Goal: Task Accomplishment & Management: Complete application form

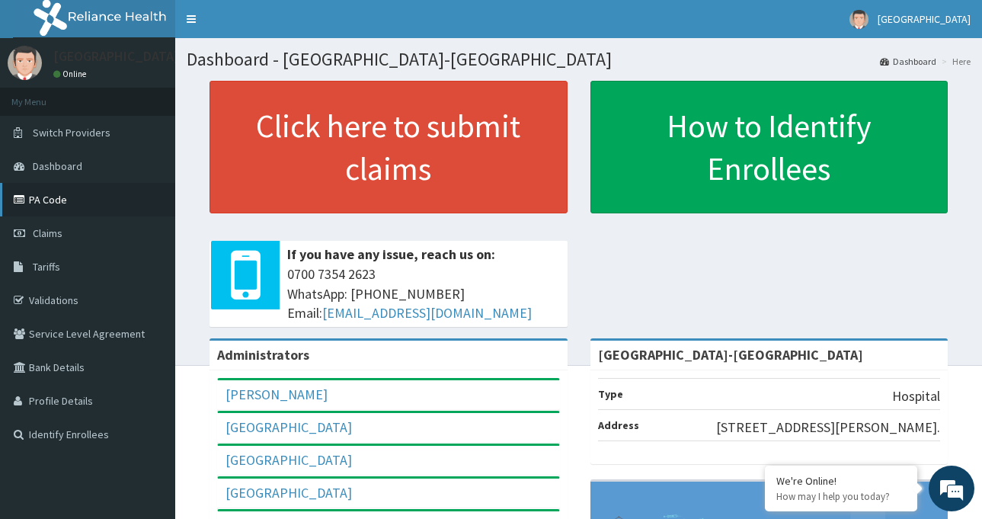
click at [78, 192] on link "PA Code" at bounding box center [87, 200] width 175 height 34
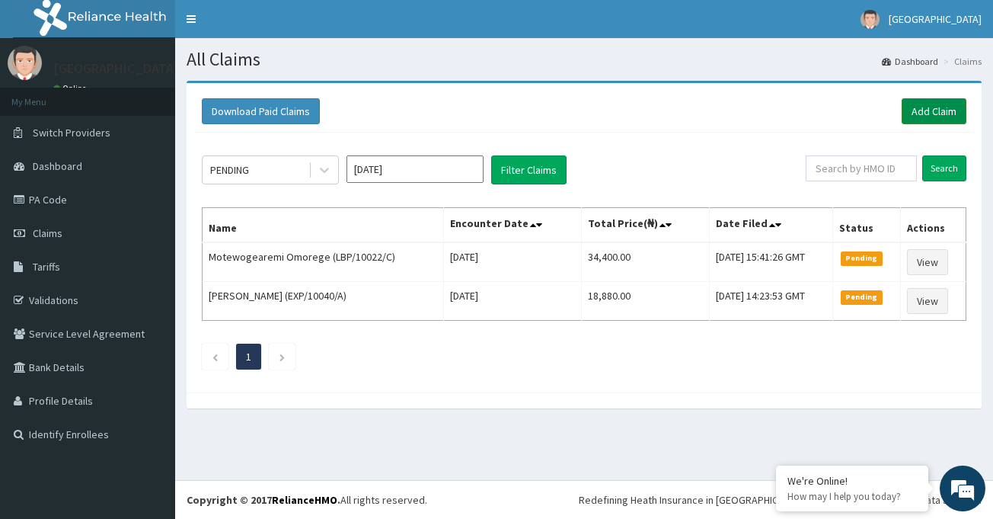
click at [931, 117] on link "Add Claim" at bounding box center [934, 111] width 65 height 26
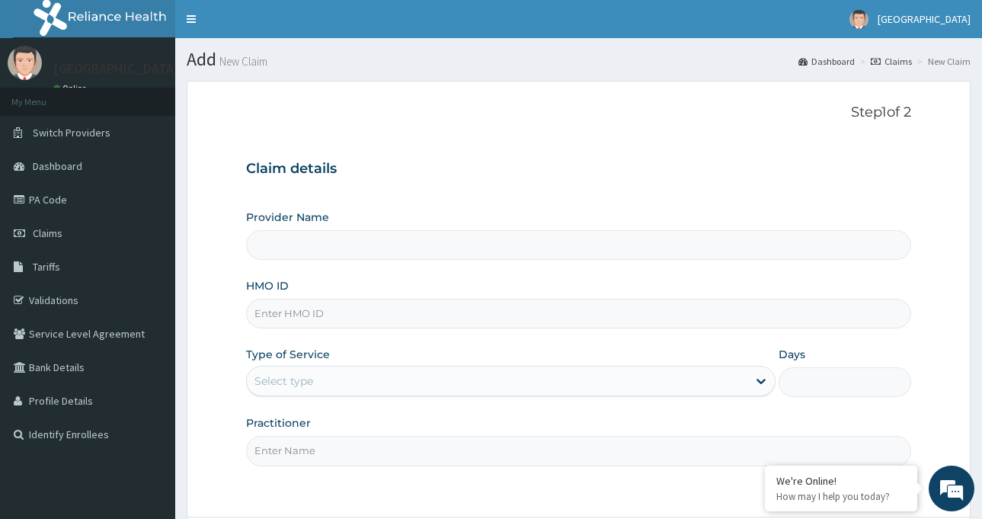
type input "[GEOGRAPHIC_DATA]-[GEOGRAPHIC_DATA]"
click at [308, 318] on input "HMO ID" at bounding box center [578, 314] width 665 height 30
paste input "XPO/10020/B"
type input "XPO/10020/B"
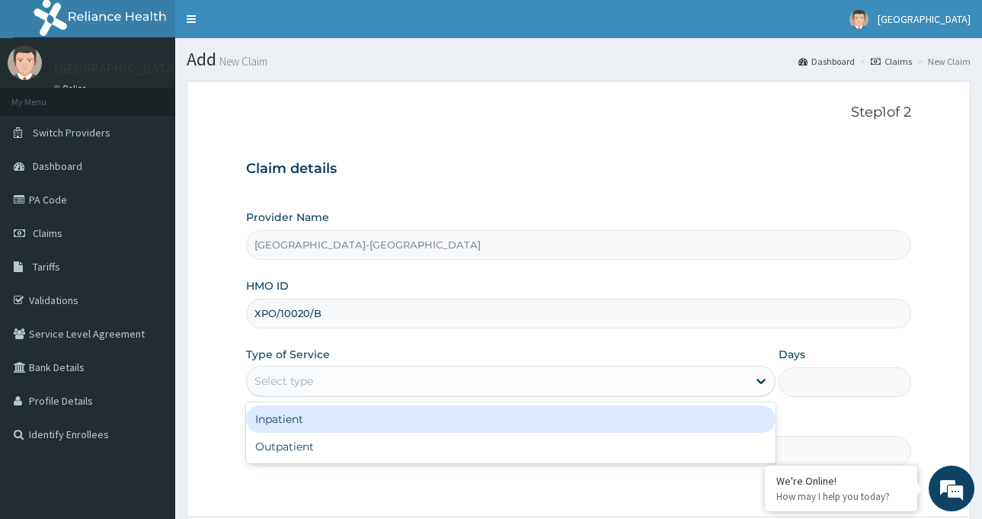
click at [356, 381] on div "Select type" at bounding box center [497, 381] width 500 height 24
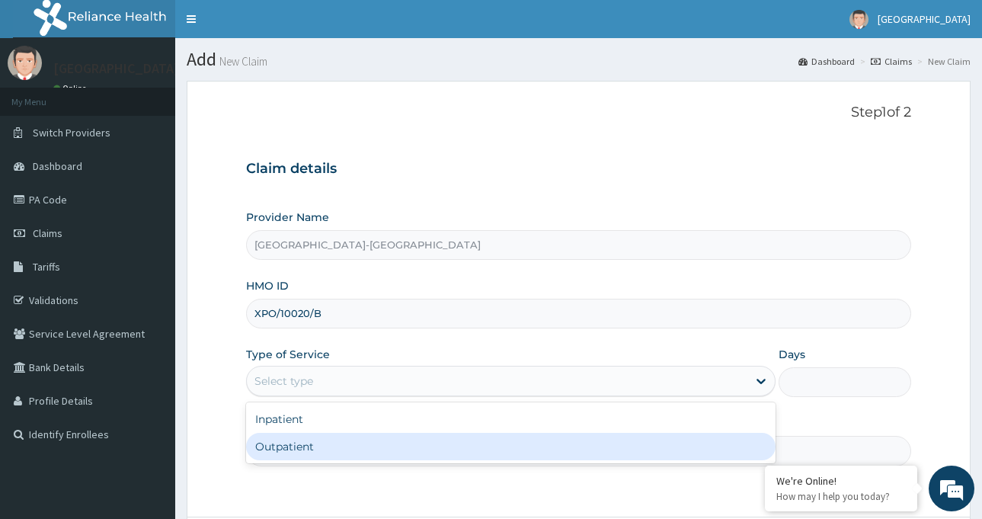
drag, startPoint x: 331, startPoint y: 415, endPoint x: 326, endPoint y: 442, distance: 27.9
click at [326, 442] on div "Inpatient Outpatient" at bounding box center [510, 432] width 529 height 61
click at [326, 442] on div "Outpatient" at bounding box center [510, 446] width 529 height 27
type input "1"
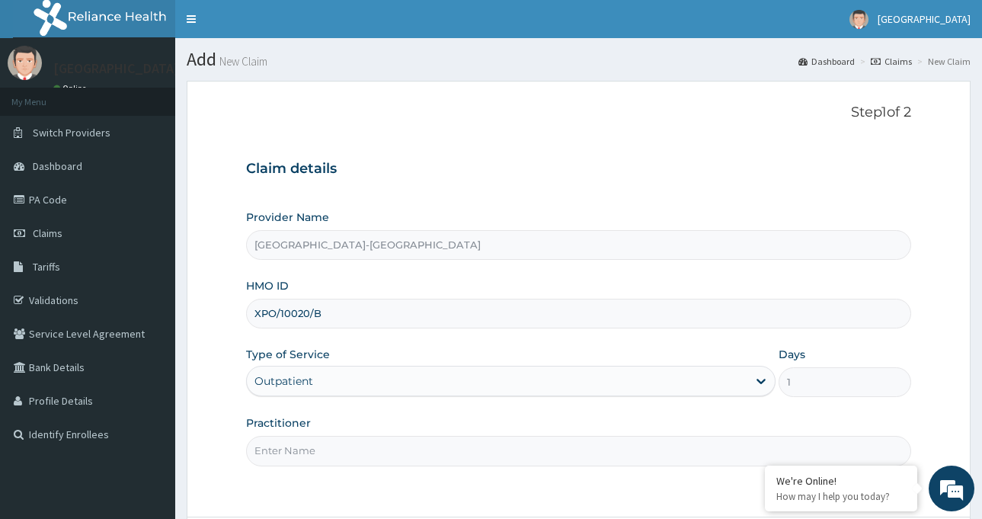
scroll to position [135, 0]
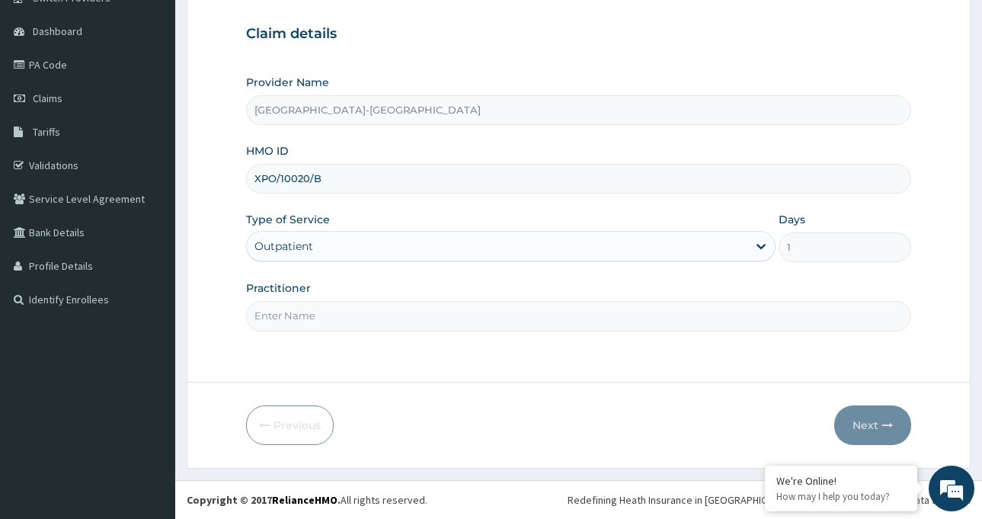
click at [362, 302] on input "Practitioner" at bounding box center [578, 316] width 665 height 30
type input "d"
type input "Dr Mfon Michael"
click at [866, 429] on button "Next" at bounding box center [872, 425] width 77 height 40
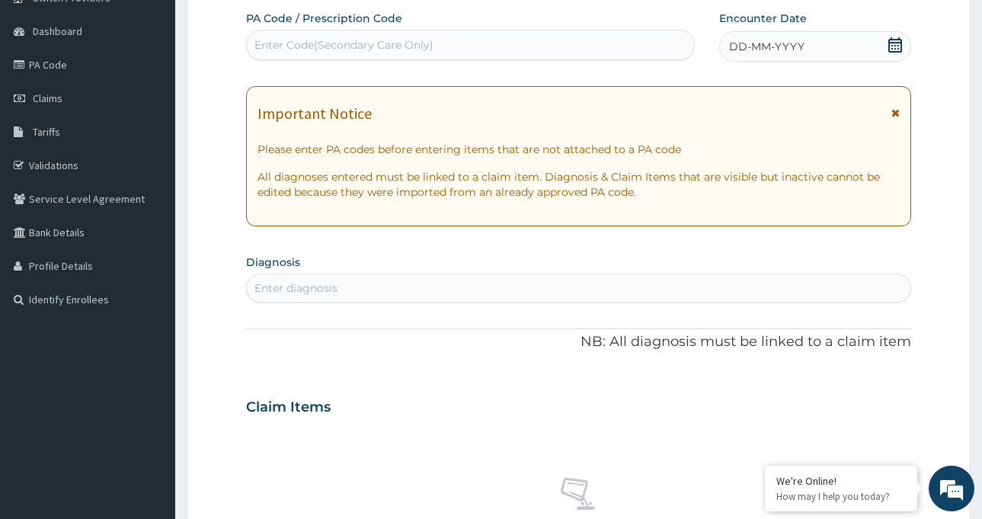
click at [333, 46] on div "Enter Code(Secondary Care Only)" at bounding box center [343, 44] width 179 height 15
paste input "PA/CCDB6E"
type input "PA/CCDB6E"
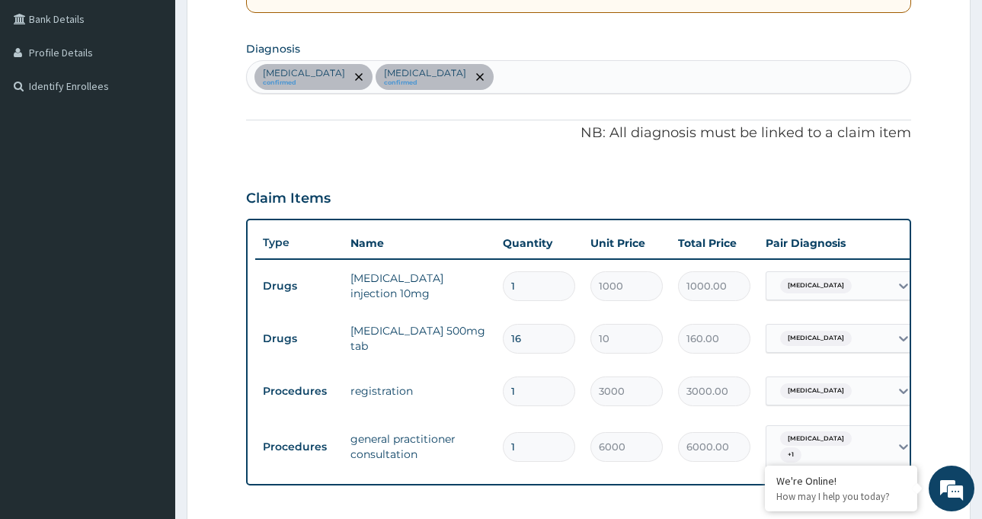
scroll to position [381, 0]
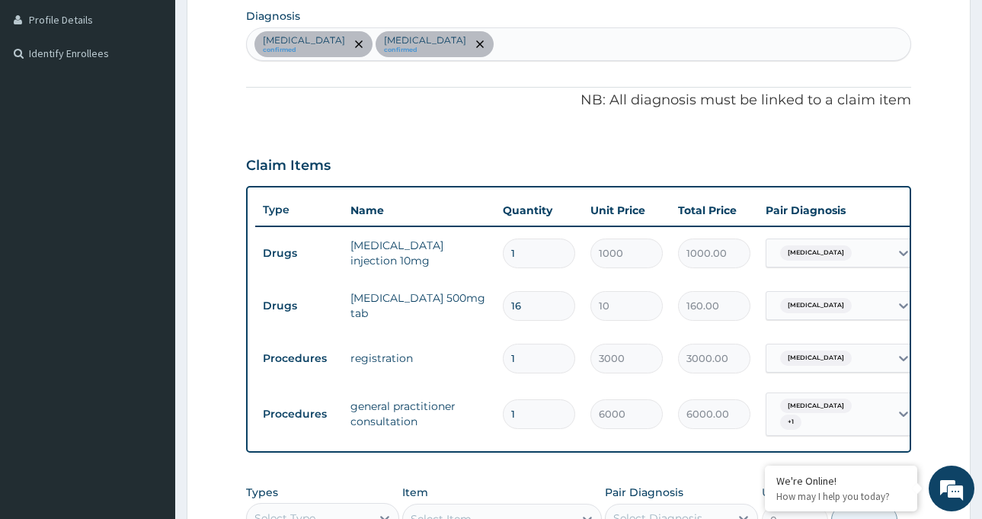
click at [541, 37] on div "Sepsis confirmed Malaria confirmed" at bounding box center [578, 44] width 663 height 32
type input "nau"
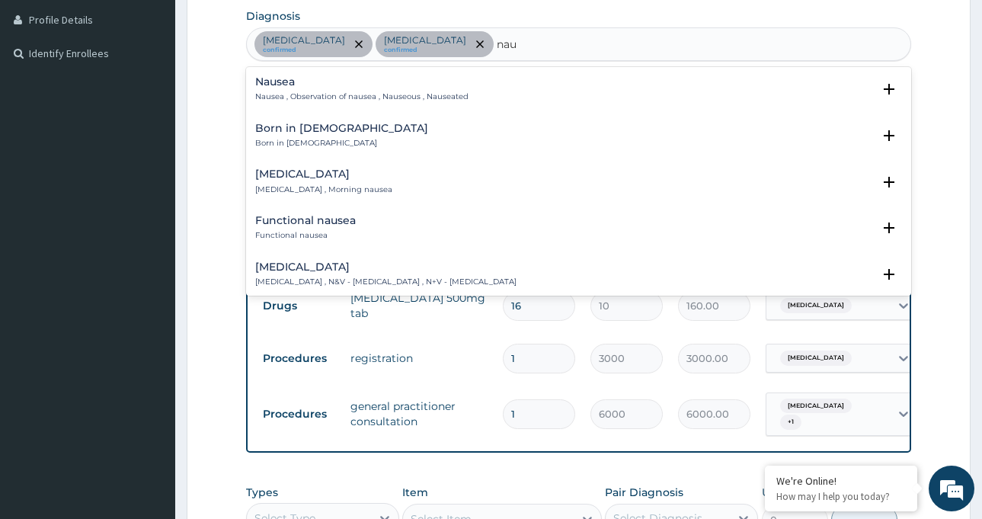
click at [330, 262] on h4 "Nausea and vomiting" at bounding box center [385, 266] width 261 height 11
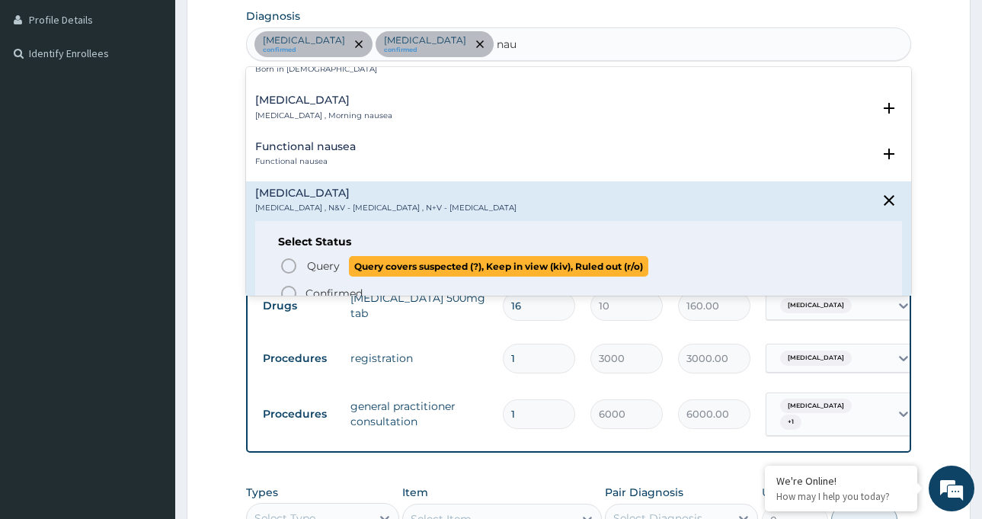
scroll to position [152, 0]
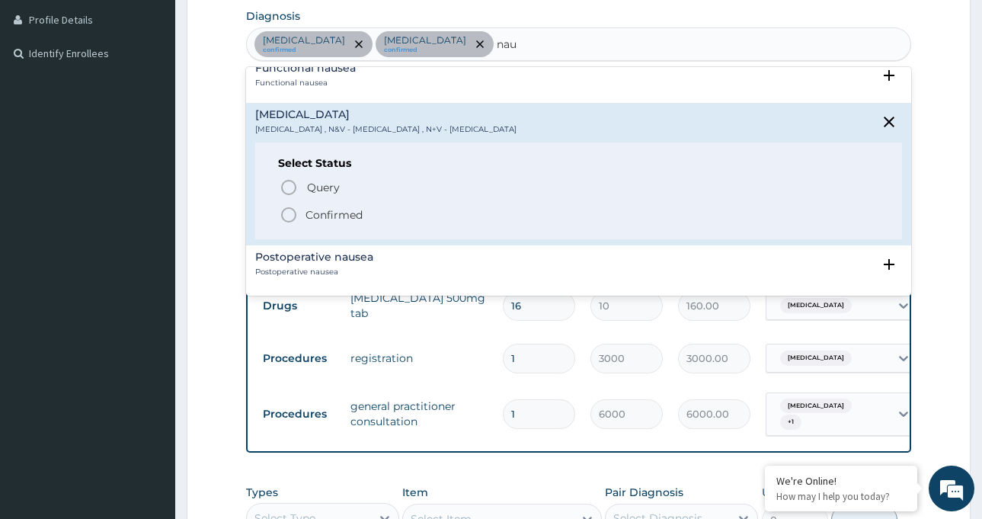
click at [284, 213] on icon "status option filled" at bounding box center [288, 215] width 18 height 18
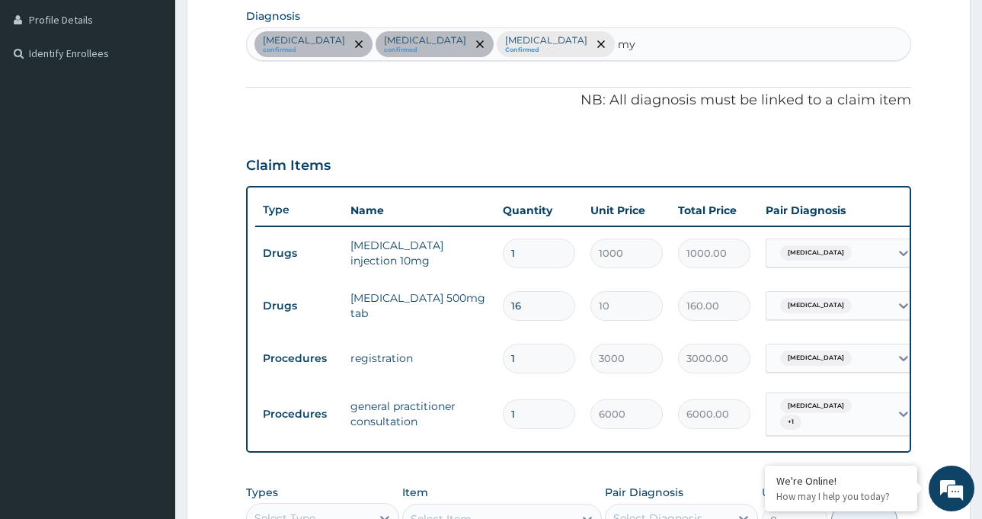
type input "mya"
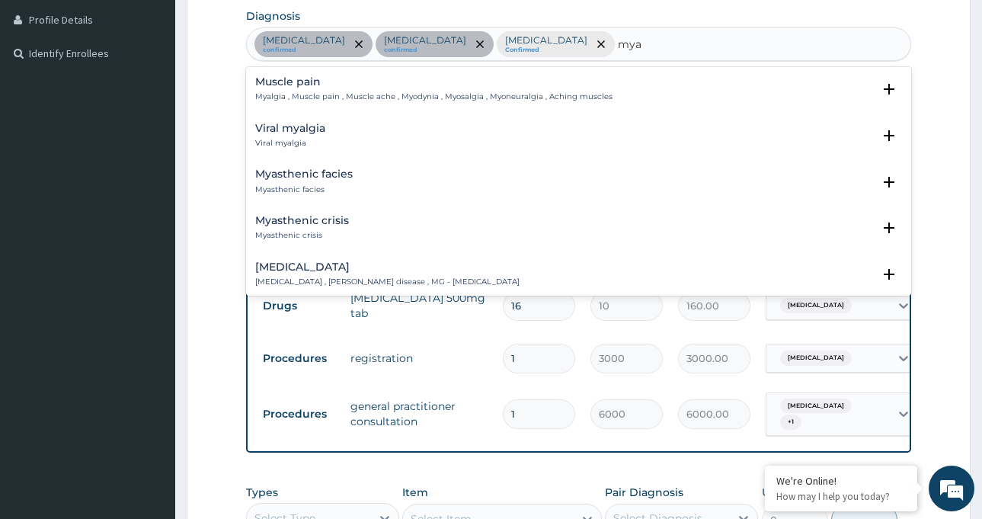
click at [293, 88] on h4 "Muscle pain" at bounding box center [433, 81] width 357 height 11
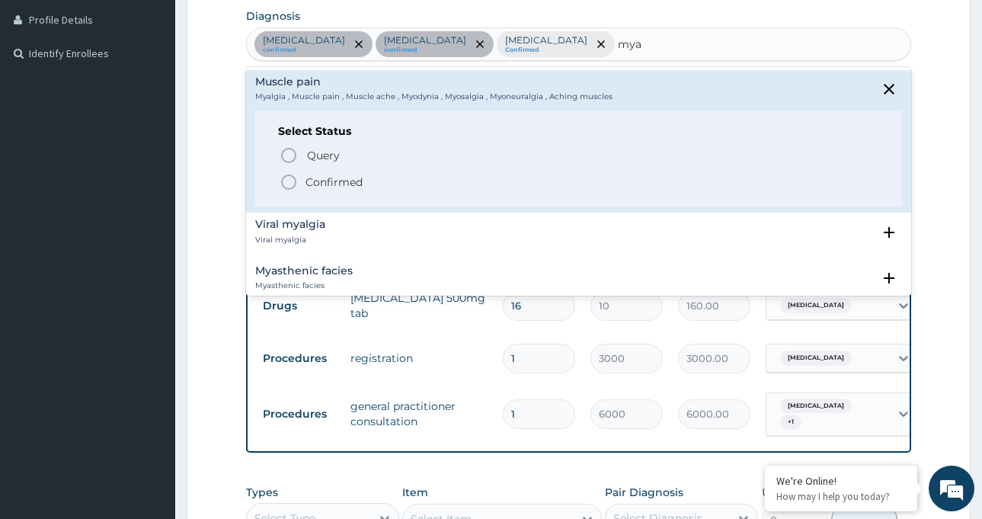
click at [288, 174] on icon "status option filled" at bounding box center [288, 182] width 18 height 18
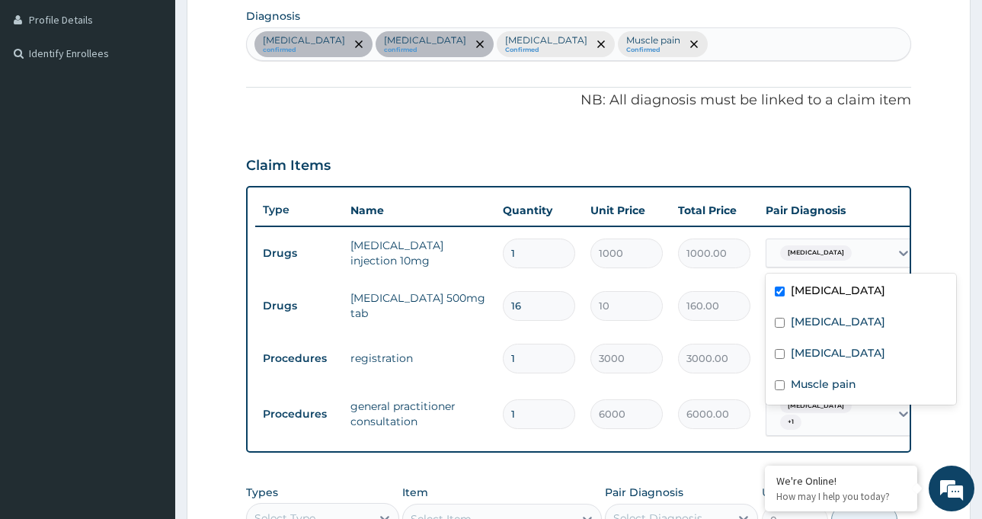
click at [855, 254] on div "[MEDICAL_DATA]" at bounding box center [827, 253] width 123 height 26
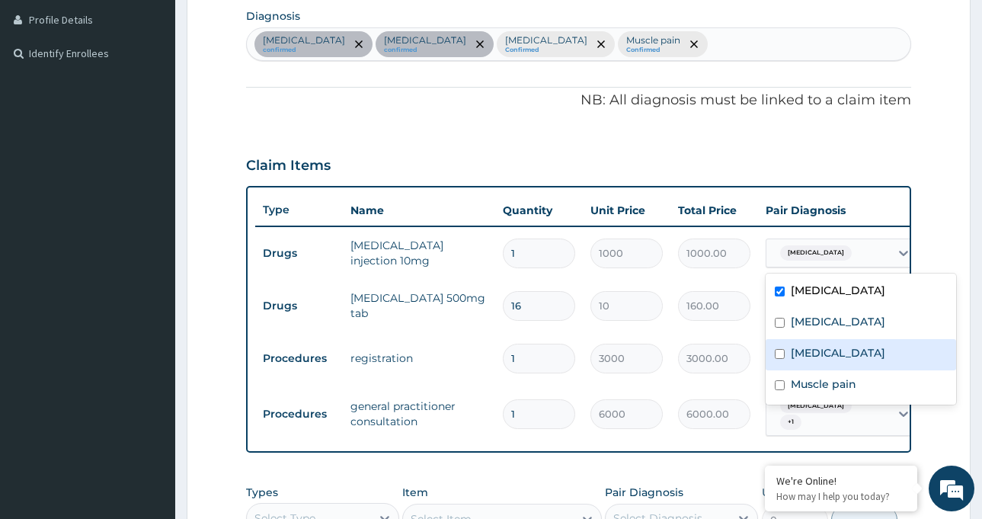
click at [826, 354] on label "Nausea and vomiting" at bounding box center [837, 352] width 94 height 15
checkbox input "true"
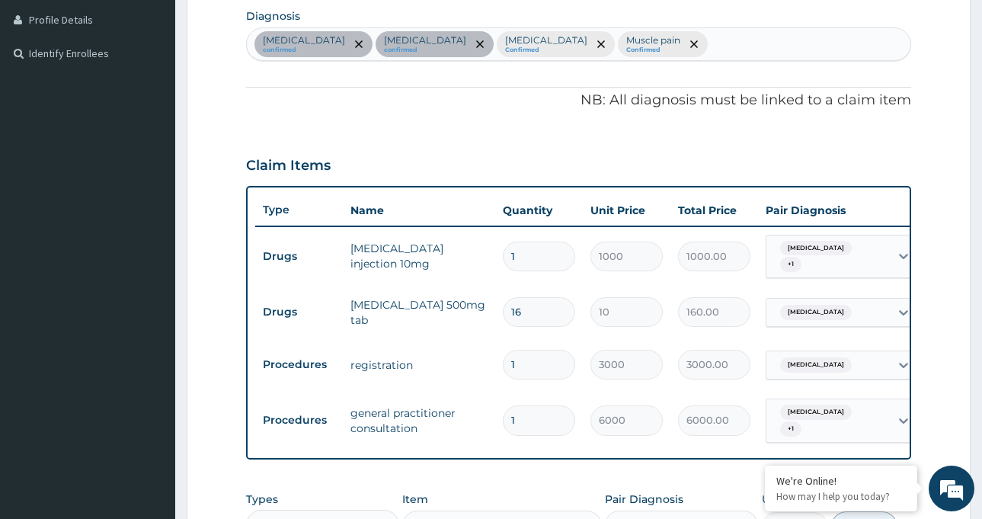
click at [915, 169] on form "Step 2 of 2 PA Code / Prescription Code PA/CCDB6E Encounter Date 15-09-2025 Imp…" at bounding box center [579, 232] width 784 height 1065
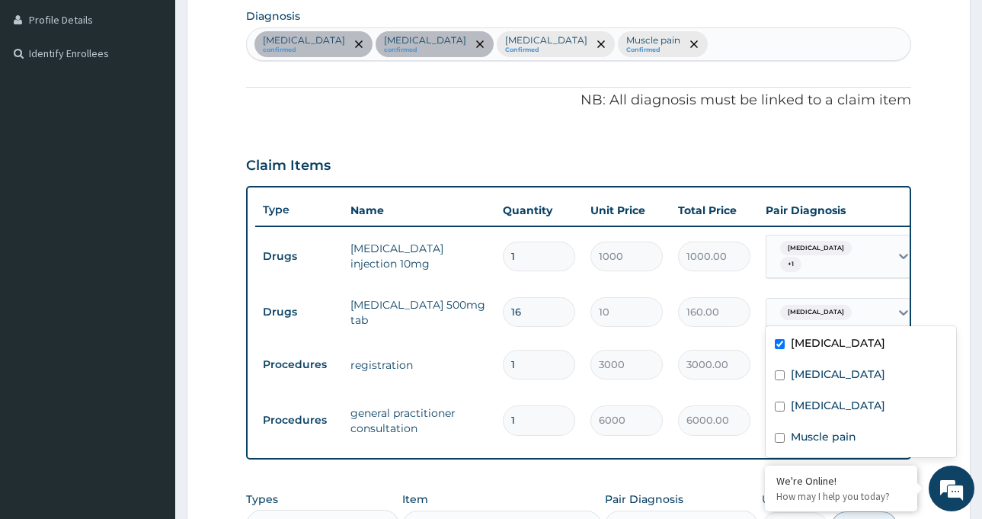
click at [850, 308] on div "Sepsis" at bounding box center [827, 312] width 123 height 26
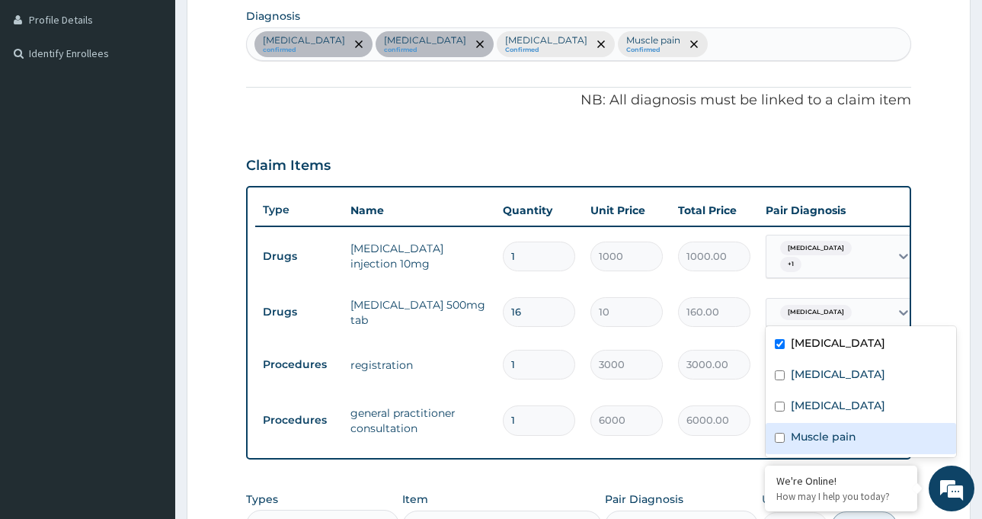
click at [806, 438] on label "Muscle pain" at bounding box center [822, 436] width 65 height 15
checkbox input "true"
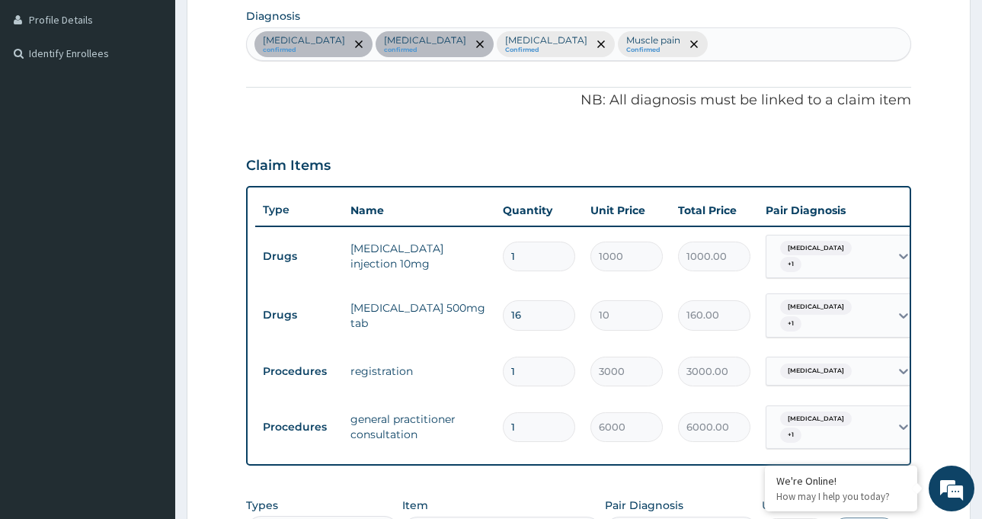
click at [926, 154] on form "Step 2 of 2 PA Code / Prescription Code PA/CCDB6E Encounter Date 15-09-2025 Imp…" at bounding box center [579, 235] width 784 height 1071
click at [844, 418] on div "Malaria + 1" at bounding box center [827, 427] width 123 height 43
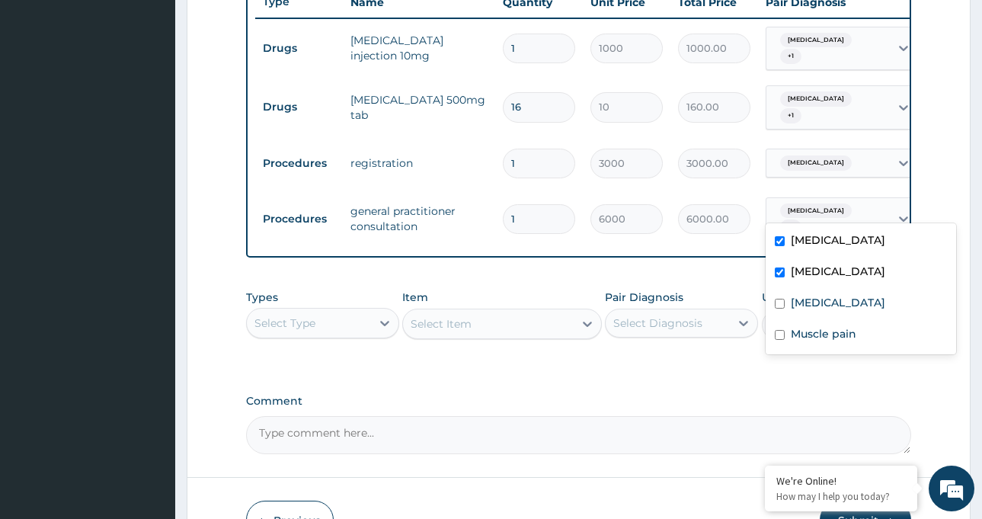
scroll to position [609, 0]
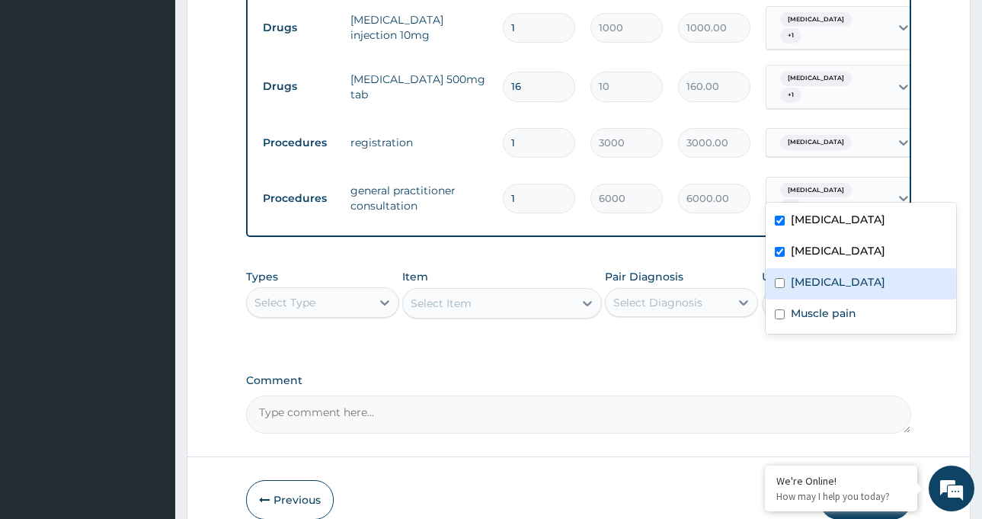
click at [772, 287] on div "Nausea and vomiting" at bounding box center [860, 283] width 190 height 31
checkbox input "true"
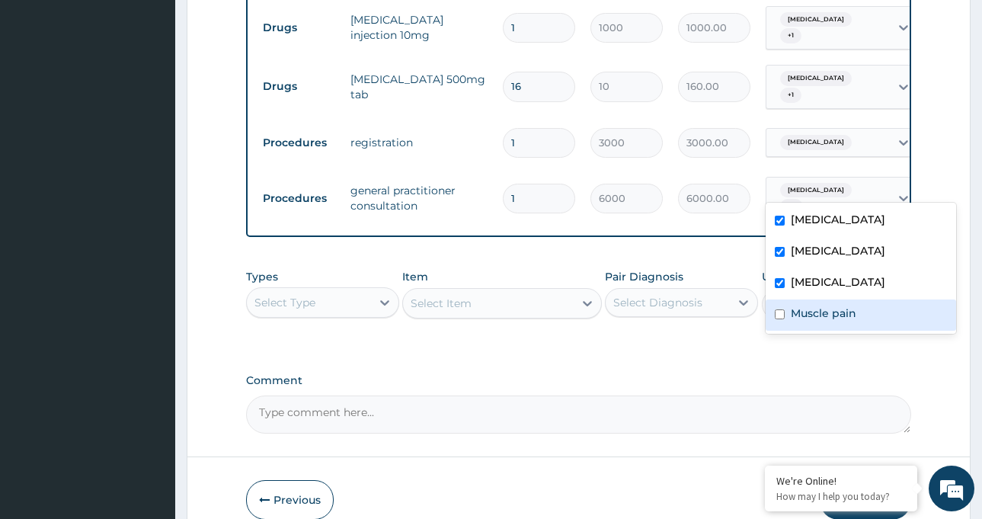
click at [784, 311] on input "checkbox" at bounding box center [779, 314] width 10 height 10
checkbox input "true"
click at [857, 129] on div "Sepsis" at bounding box center [827, 142] width 123 height 26
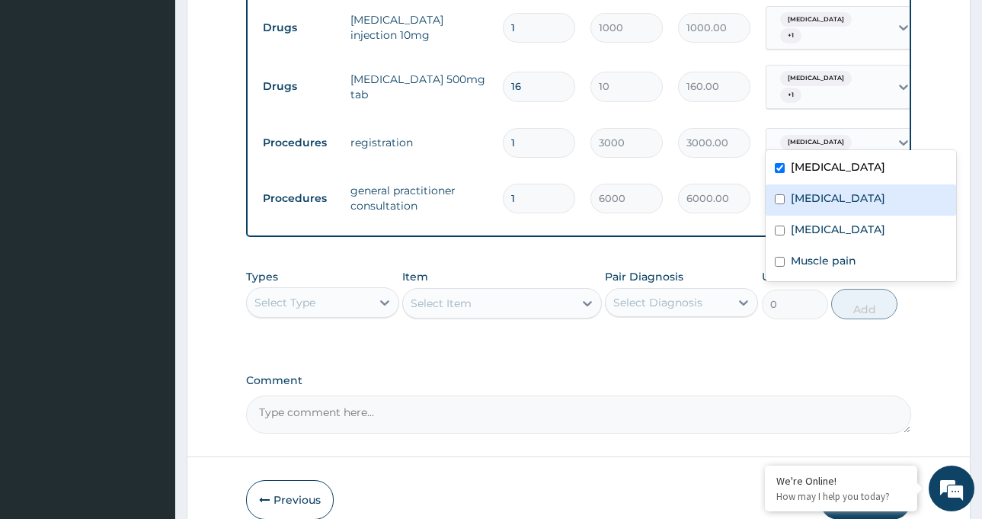
click at [790, 202] on label "Malaria" at bounding box center [837, 197] width 94 height 15
checkbox input "true"
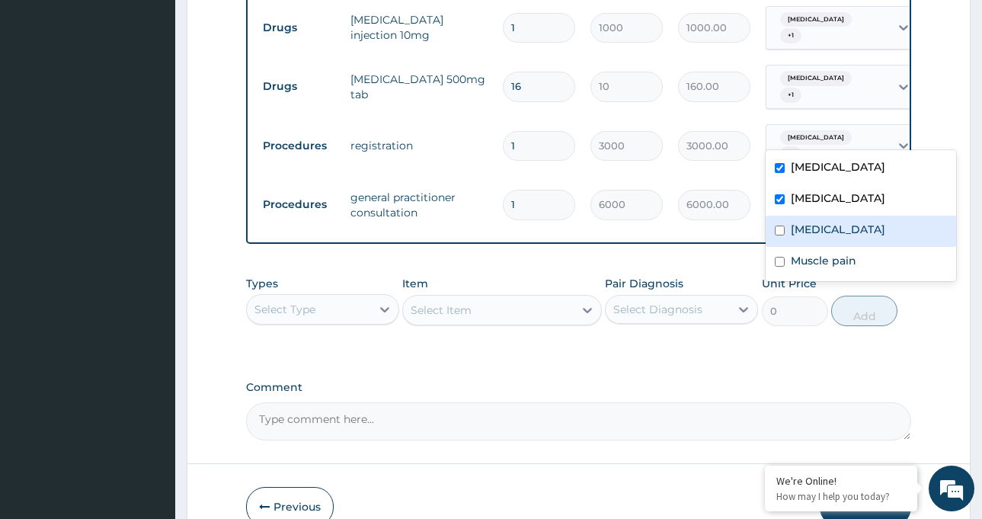
click at [791, 232] on label "Nausea and vomiting" at bounding box center [837, 229] width 94 height 15
checkbox input "true"
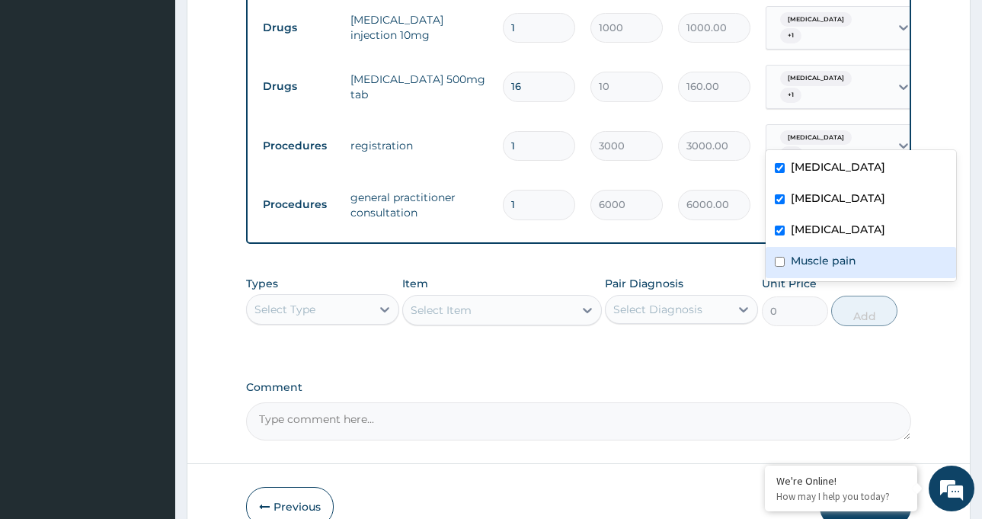
click at [787, 269] on div "Muscle pain" at bounding box center [860, 262] width 190 height 31
checkbox input "true"
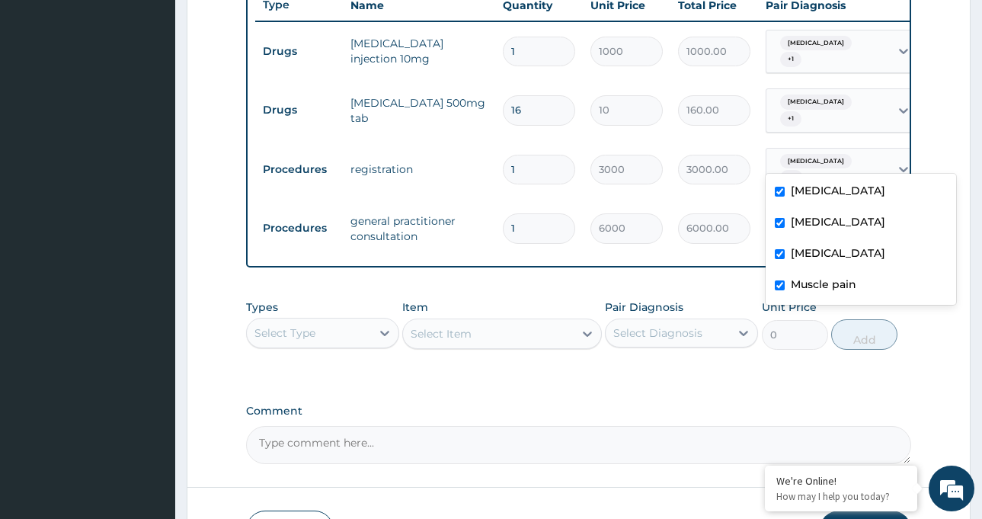
scroll to position [676, 0]
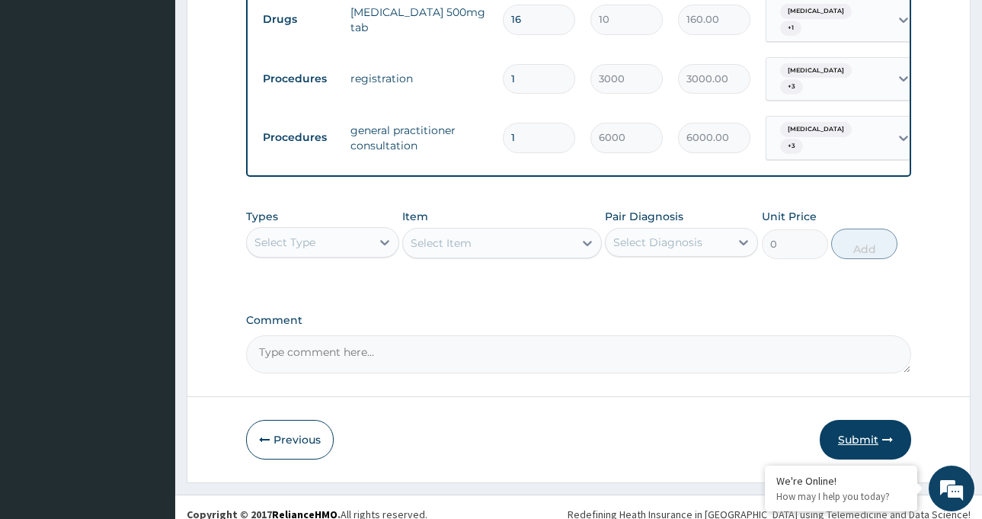
click at [863, 432] on button "Submit" at bounding box center [864, 440] width 91 height 40
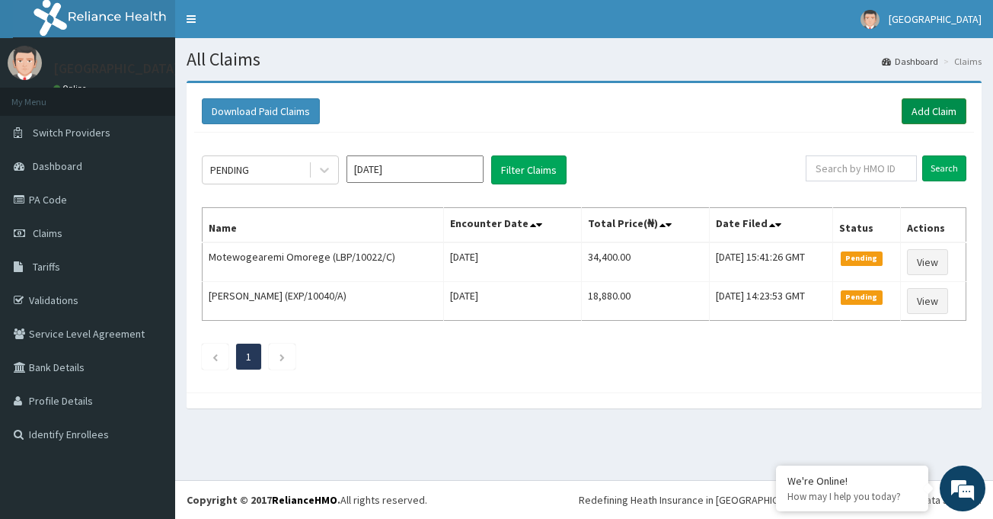
click at [947, 115] on link "Add Claim" at bounding box center [934, 111] width 65 height 26
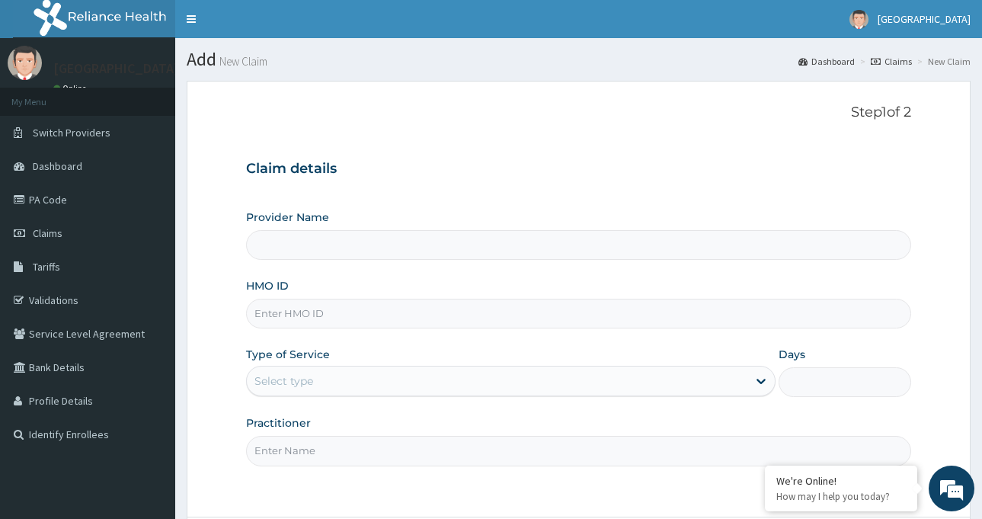
type input "St. Luke's Hospital-LAGOS"
paste input "PA/CCDB6E"
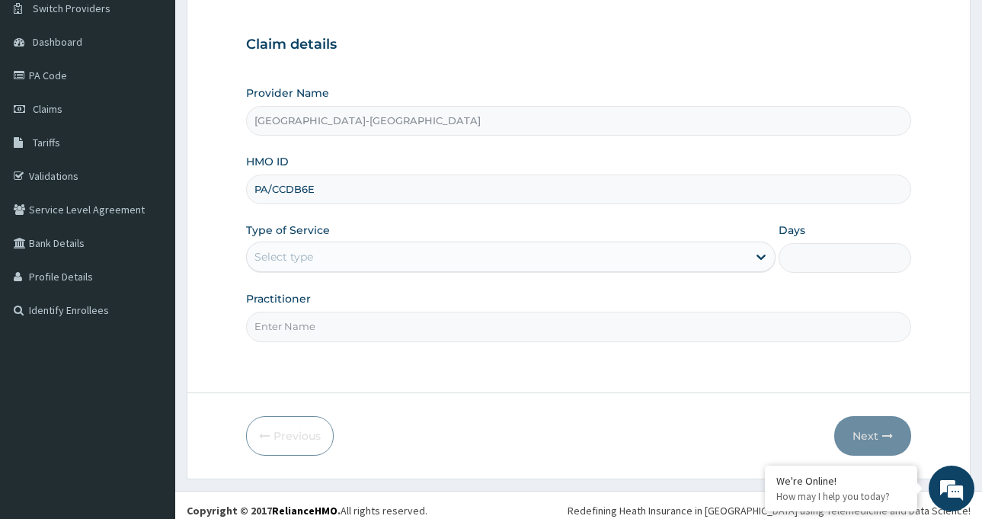
scroll to position [135, 0]
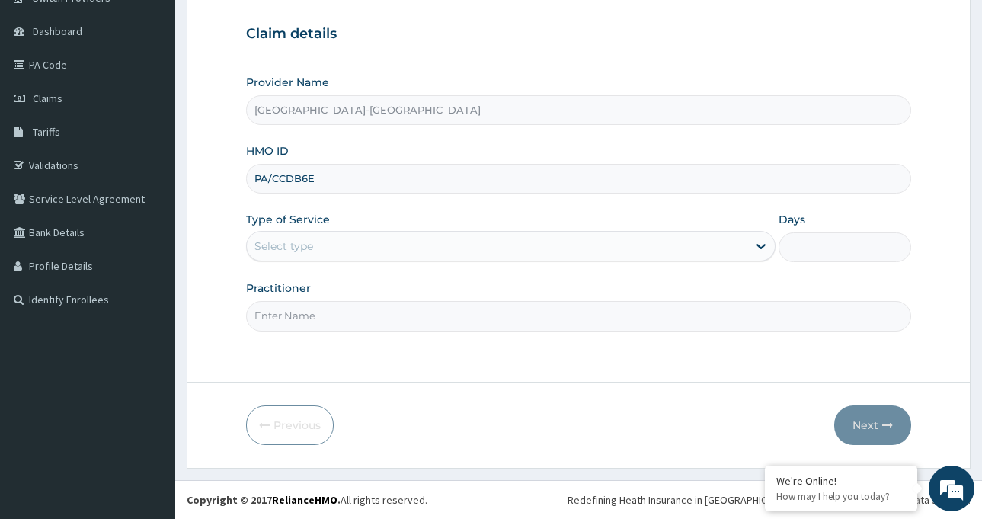
type input "PA/CCDB6E"
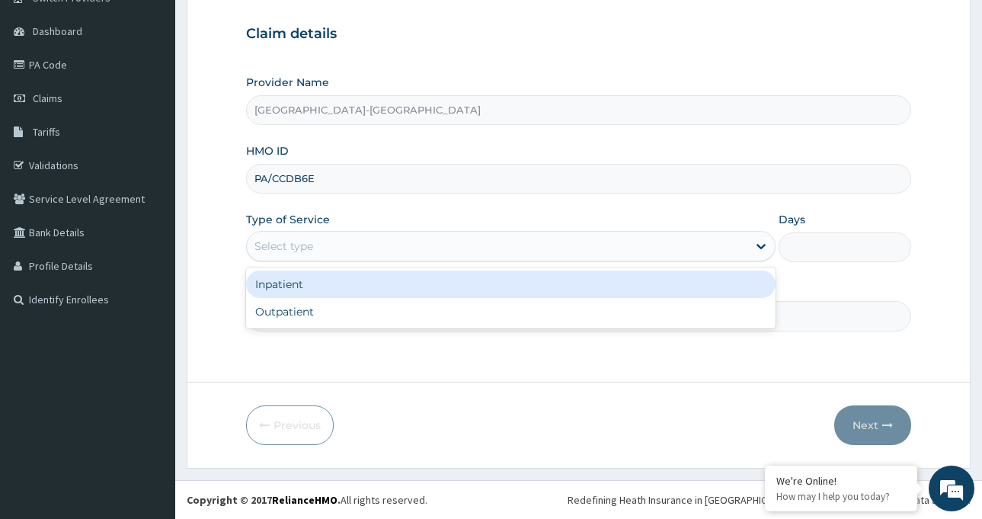
click at [414, 244] on div "Select type" at bounding box center [497, 246] width 500 height 24
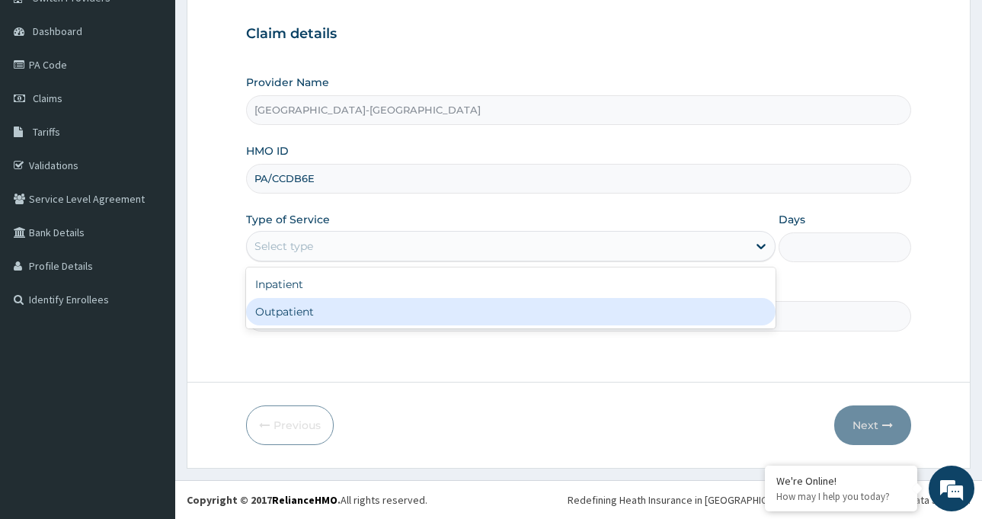
click at [379, 311] on div "Outpatient" at bounding box center [510, 311] width 529 height 27
type input "1"
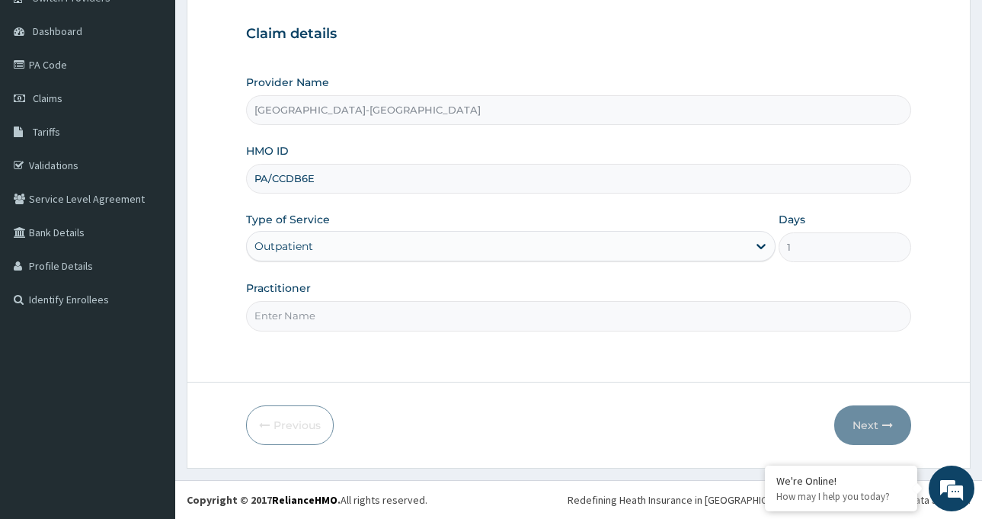
click at [376, 311] on input "Practitioner" at bounding box center [578, 316] width 665 height 30
type input "Dr AZI Igoniwari"
click at [882, 423] on icon "button" at bounding box center [887, 425] width 11 height 11
click at [311, 179] on input "PA/CCDB6E" at bounding box center [578, 179] width 665 height 30
click at [310, 179] on input "PA/CCDB6E" at bounding box center [578, 179] width 665 height 30
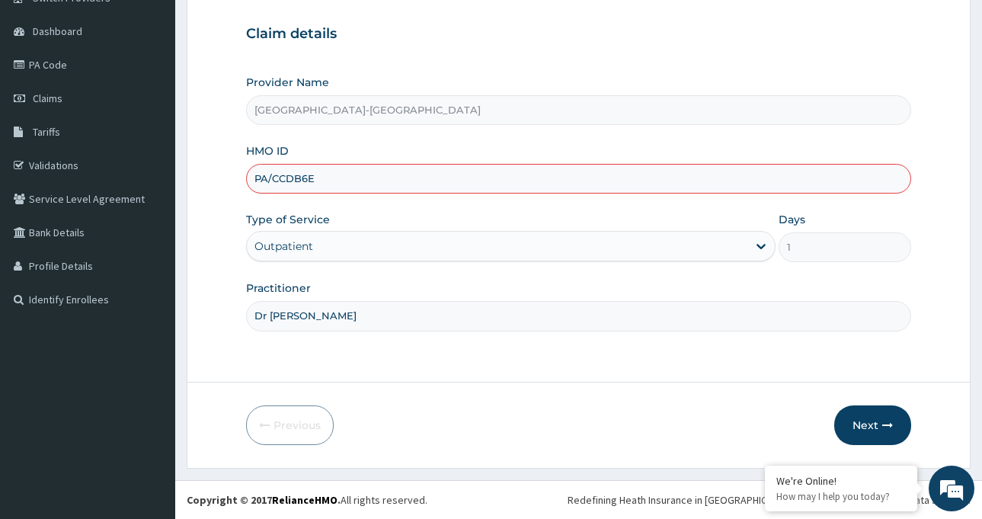
click at [310, 179] on input "PA/CCDB6E" at bounding box center [578, 179] width 665 height 30
click at [306, 178] on input "PA/CCDB6E" at bounding box center [578, 179] width 665 height 30
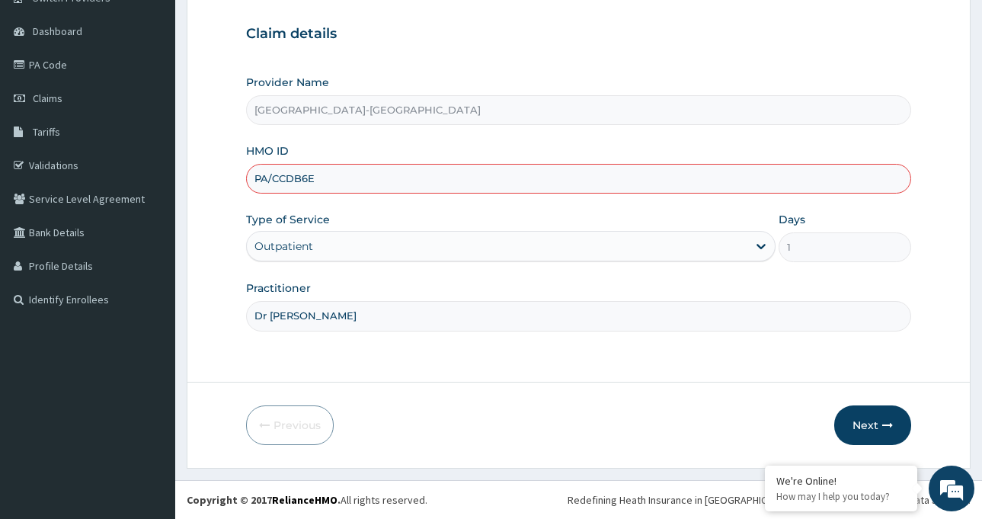
paste input "ped/10151/a"
click at [712, 419] on div "Previous Next" at bounding box center [578, 425] width 665 height 40
drag, startPoint x: 342, startPoint y: 176, endPoint x: 69, endPoint y: 177, distance: 272.6
click at [69, 177] on div "R EL Toggle navigation St Luke's Hospital St Luke's Hospital - accounts@stlukes…" at bounding box center [491, 191] width 982 height 653
type input "PED/10116/A"
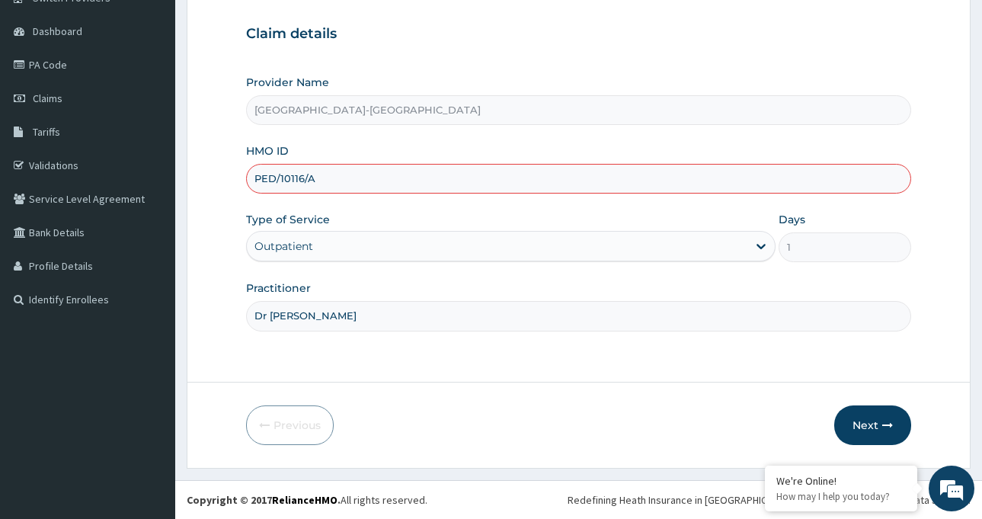
click at [297, 177] on input "PED/10116/A" at bounding box center [578, 179] width 665 height 30
click at [70, 95] on link "Claims" at bounding box center [87, 98] width 175 height 34
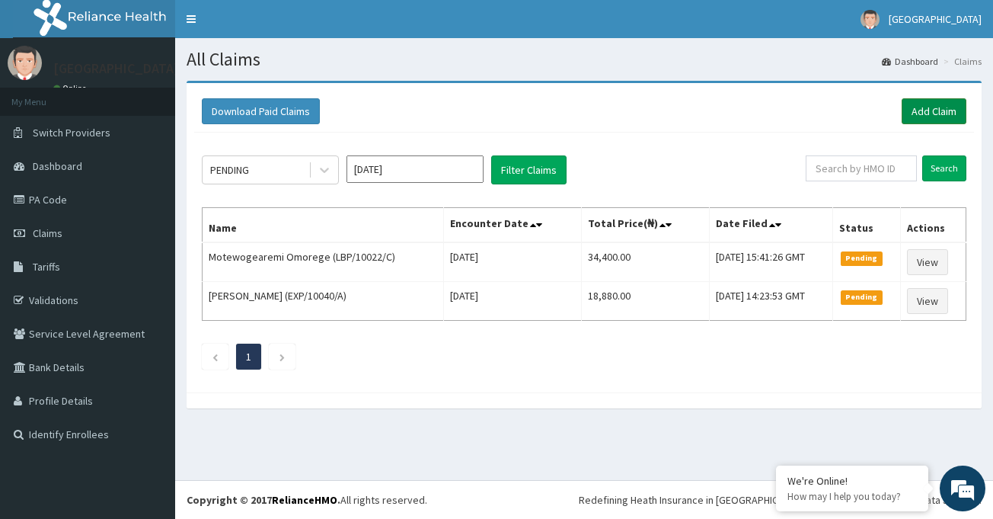
click at [931, 113] on link "Add Claim" at bounding box center [934, 111] width 65 height 26
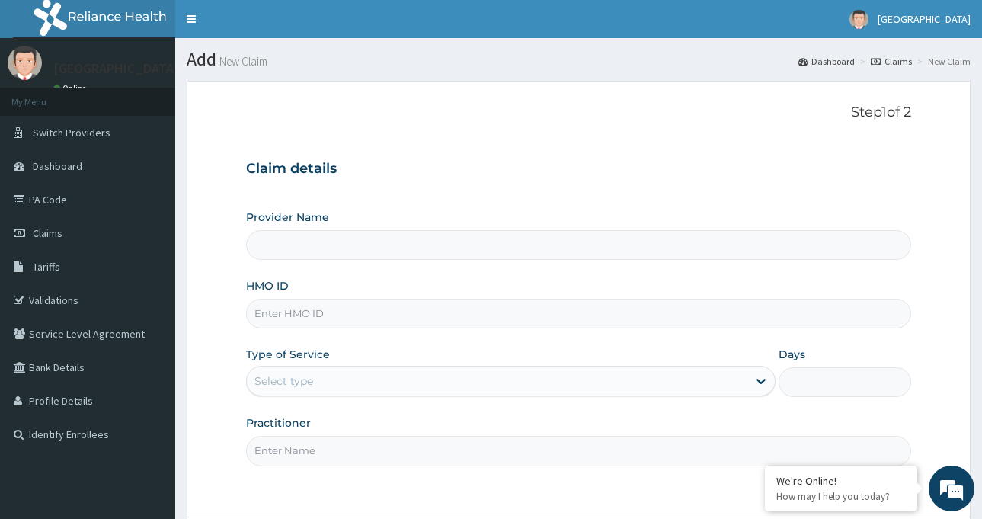
click at [314, 303] on input "HMO ID" at bounding box center [578, 314] width 665 height 30
paste input "ped/10151/a"
type input "ped/10151/a"
type input "[GEOGRAPHIC_DATA]-[GEOGRAPHIC_DATA]"
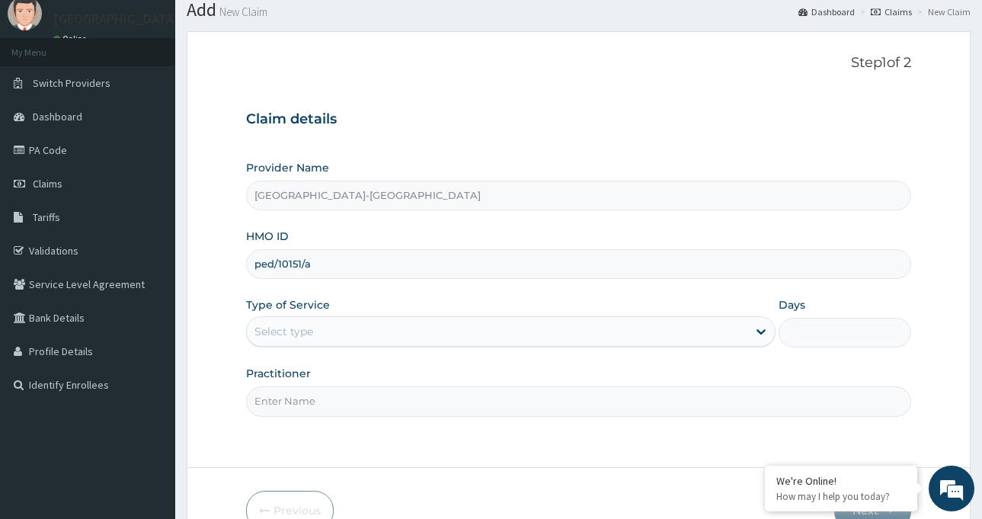
scroll to position [76, 0]
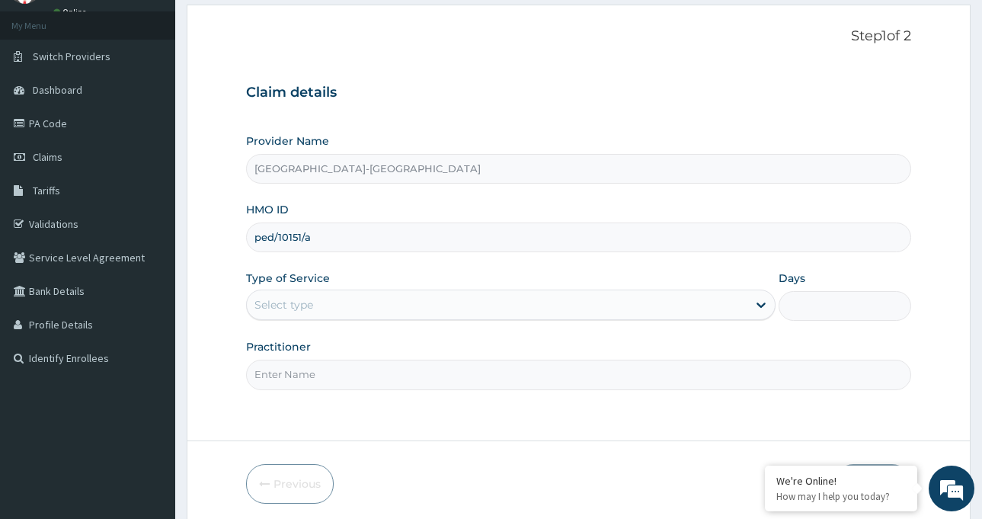
type input "ped/10151/a"
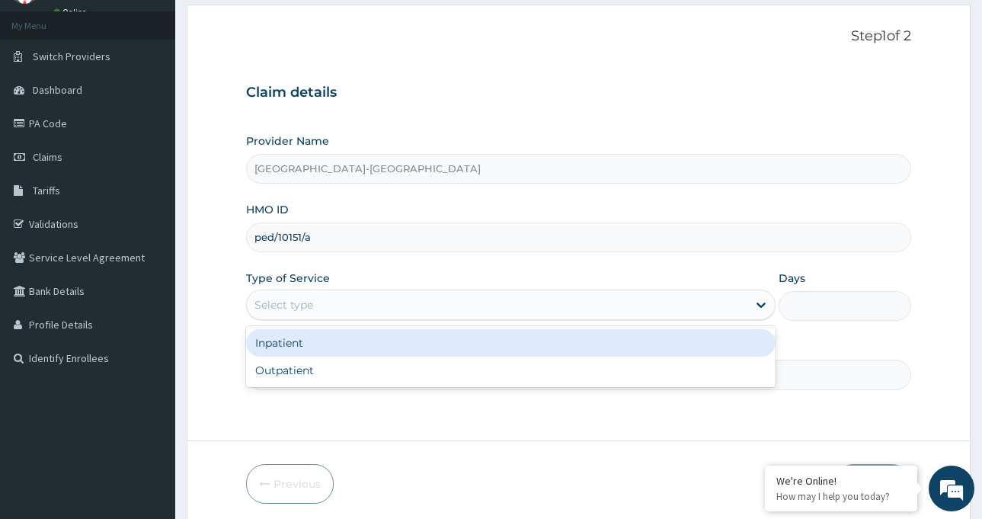
click at [343, 305] on div "Select type" at bounding box center [497, 304] width 500 height 24
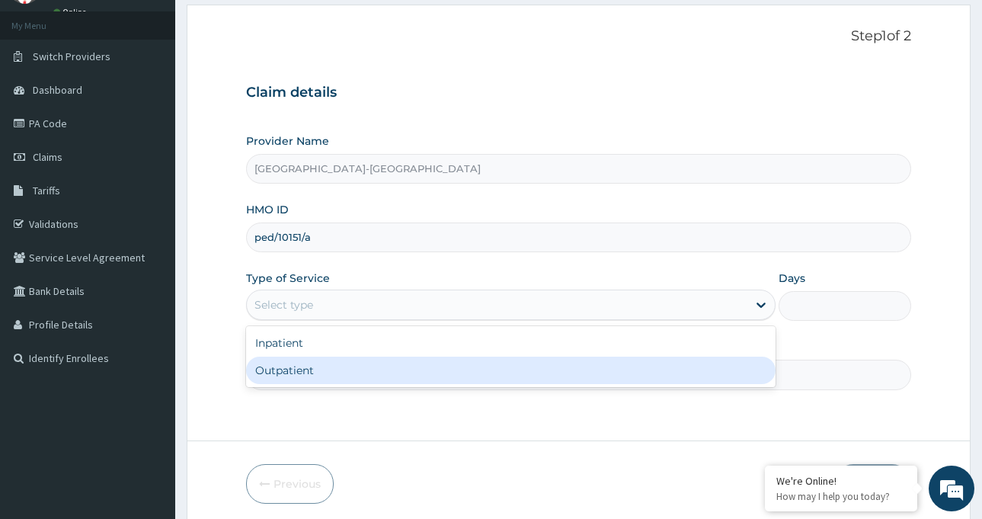
click at [317, 367] on div "Outpatient" at bounding box center [510, 369] width 529 height 27
type input "1"
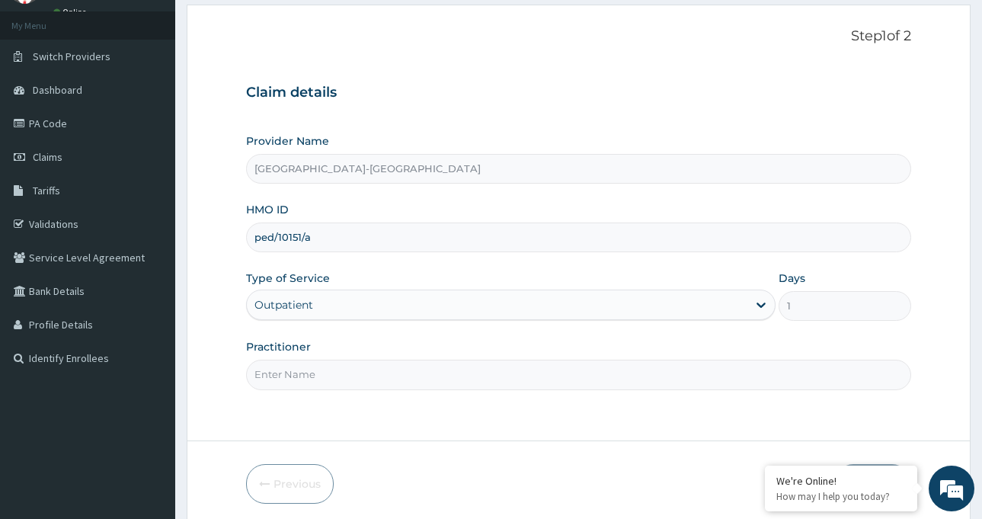
scroll to position [135, 0]
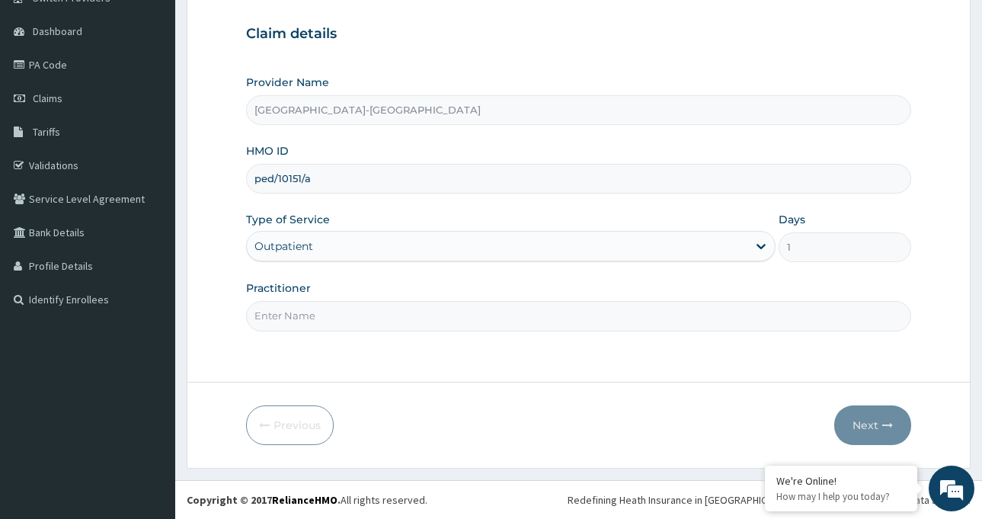
click at [346, 309] on input "Practitioner" at bounding box center [578, 316] width 665 height 30
type input "Dr [PERSON_NAME]"
click at [869, 411] on button "Next" at bounding box center [872, 425] width 77 height 40
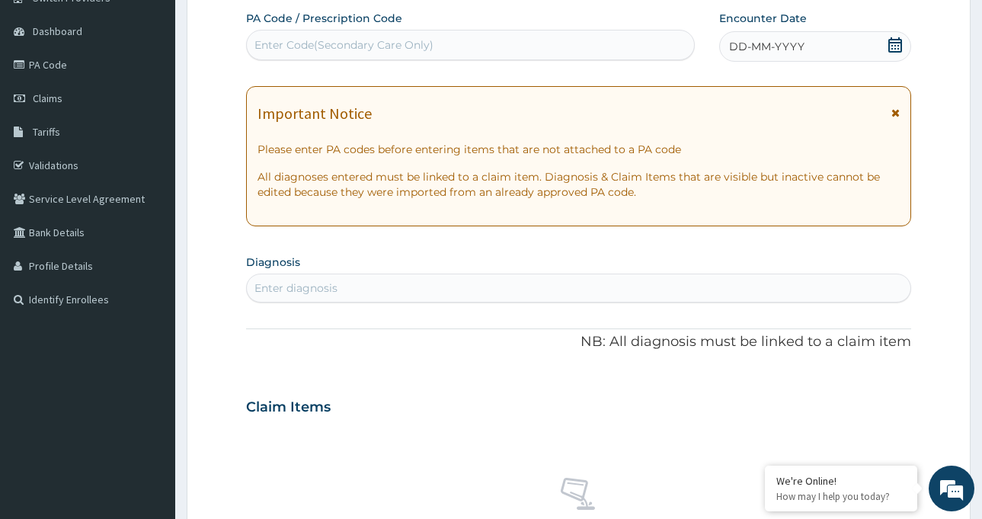
click at [349, 40] on div "Enter Code(Secondary Care Only)" at bounding box center [343, 44] width 179 height 15
paste input "PA/BB41E2"
type input "PA/BB41E2"
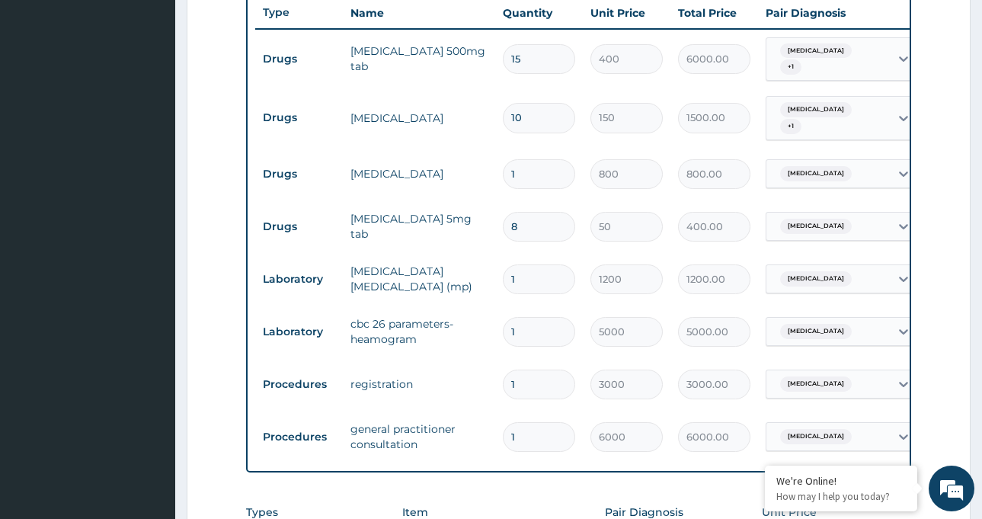
scroll to position [603, 0]
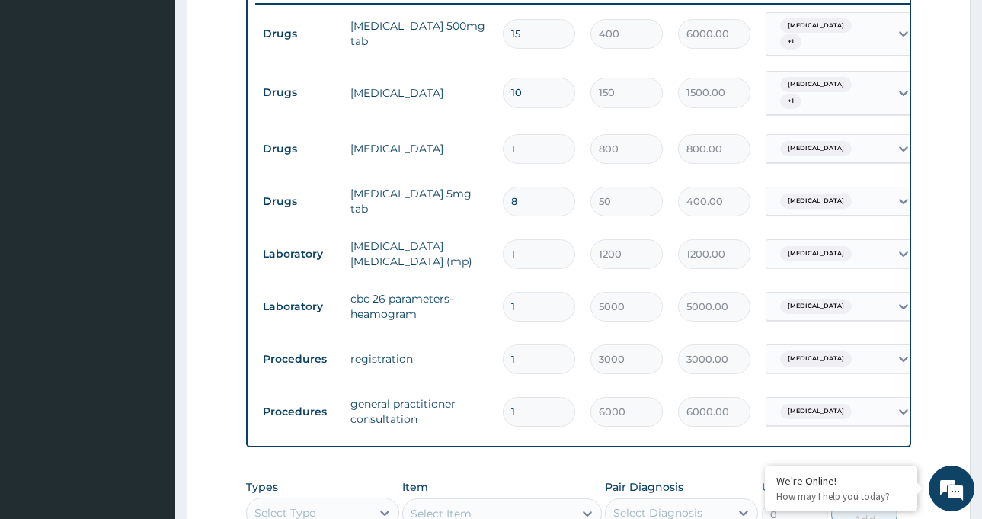
drag, startPoint x: 538, startPoint y: 203, endPoint x: 423, endPoint y: 191, distance: 115.6
click at [471, 188] on tr "Drugs prednisolone 5mg tab 8 50 400.00 Upper respiratory infection Delete" at bounding box center [628, 201] width 746 height 53
type input "1"
type input "50.00"
type input "10"
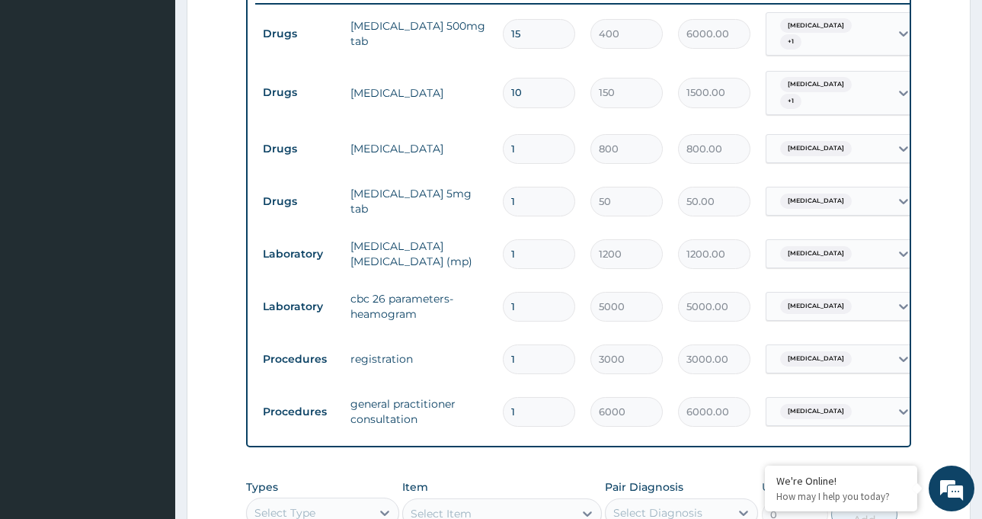
type input "500.00"
type input "10"
click at [942, 330] on form "Step 2 of 2 PA Code / Prescription Code PA/BB41E2 Encounter Date 15-09-2025 Imp…" at bounding box center [579, 115] width 784 height 1275
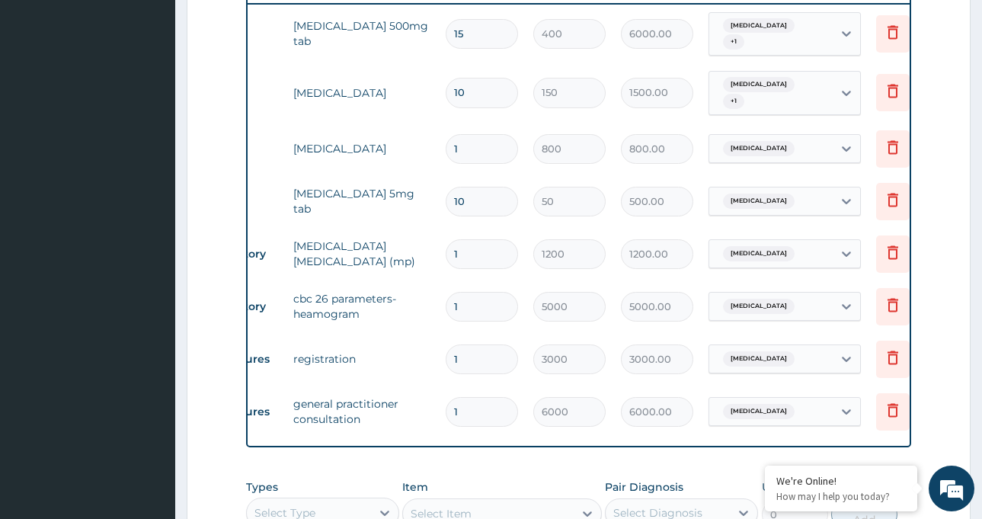
scroll to position [0, 100]
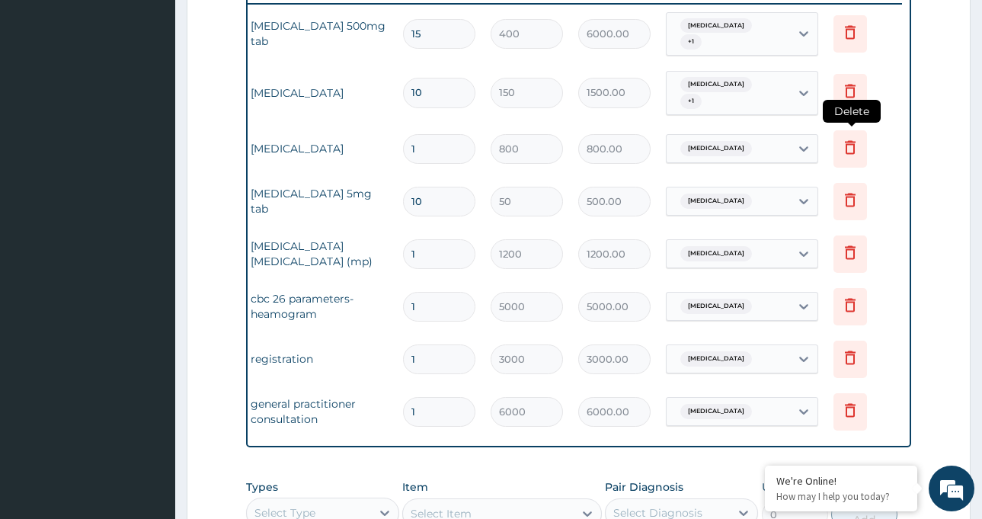
click at [849, 148] on icon at bounding box center [850, 147] width 18 height 18
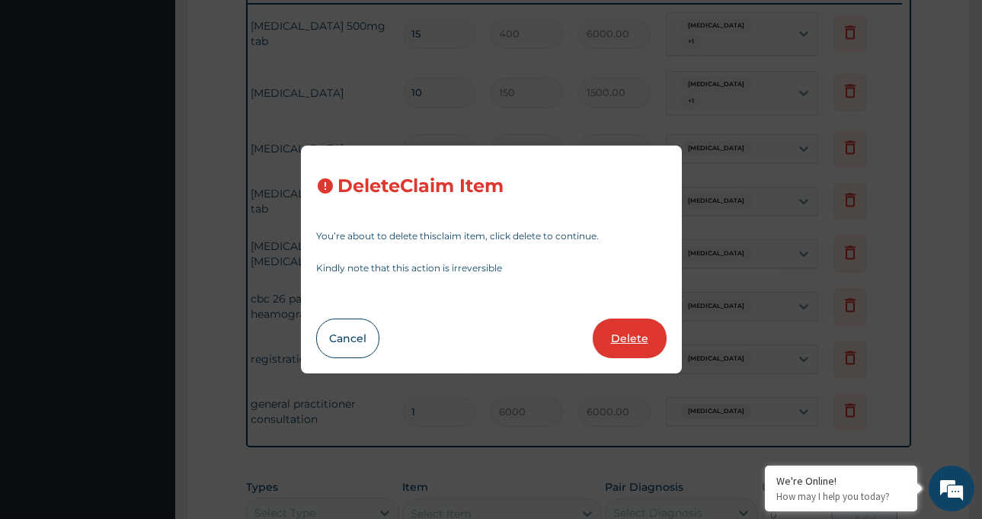
click at [650, 331] on button "Delete" at bounding box center [629, 338] width 74 height 40
type input "10"
type input "50"
type input "500.00"
type input "1"
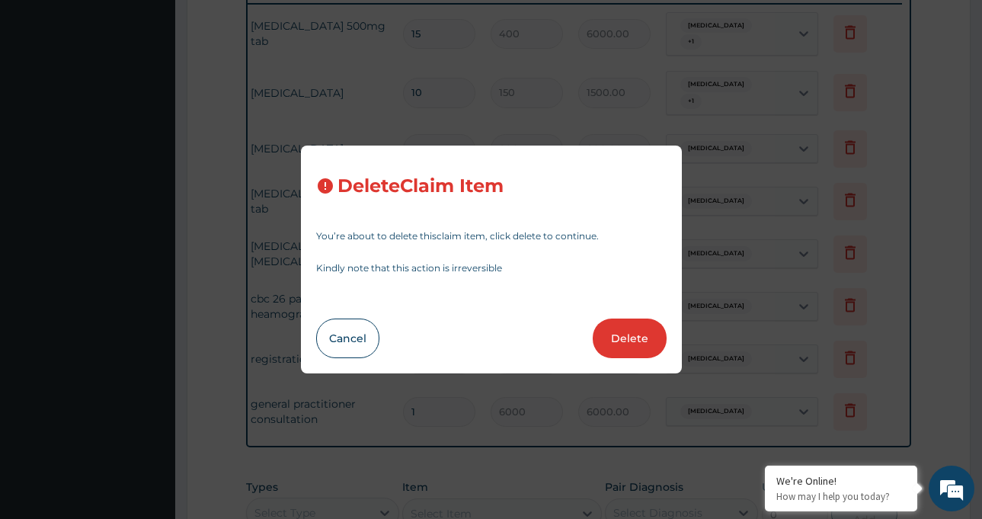
type input "1200"
type input "1200.00"
type input "5000"
type input "5000.00"
type input "3000"
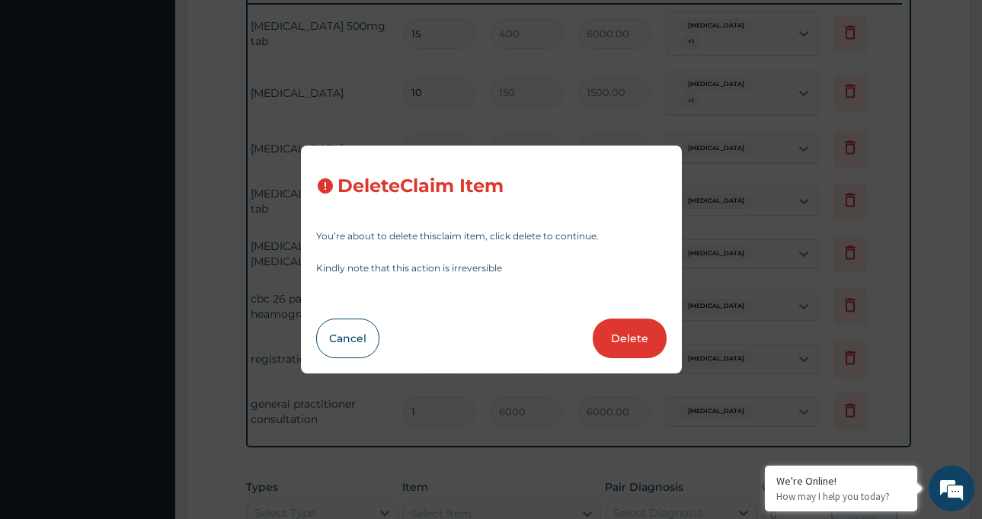
type input "3000.00"
type input "6000"
type input "6000.00"
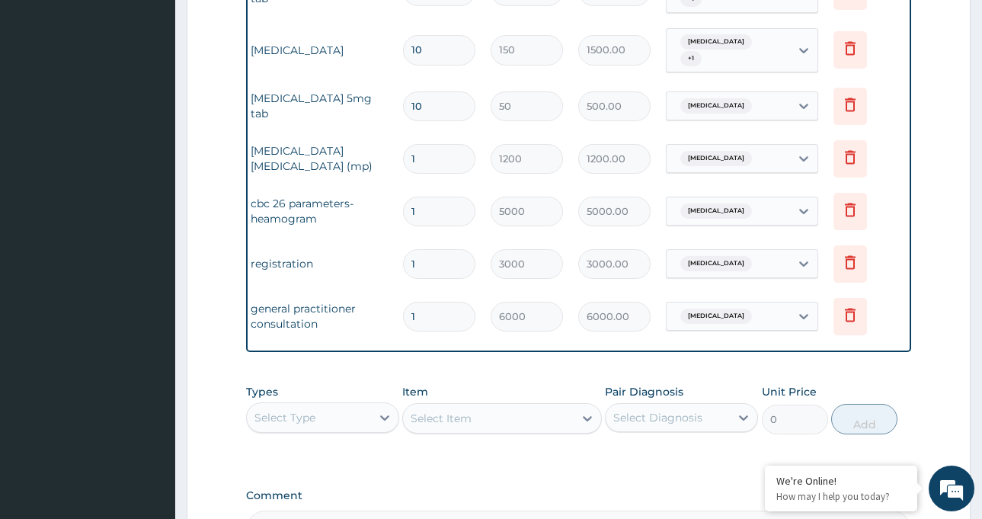
scroll to position [679, 0]
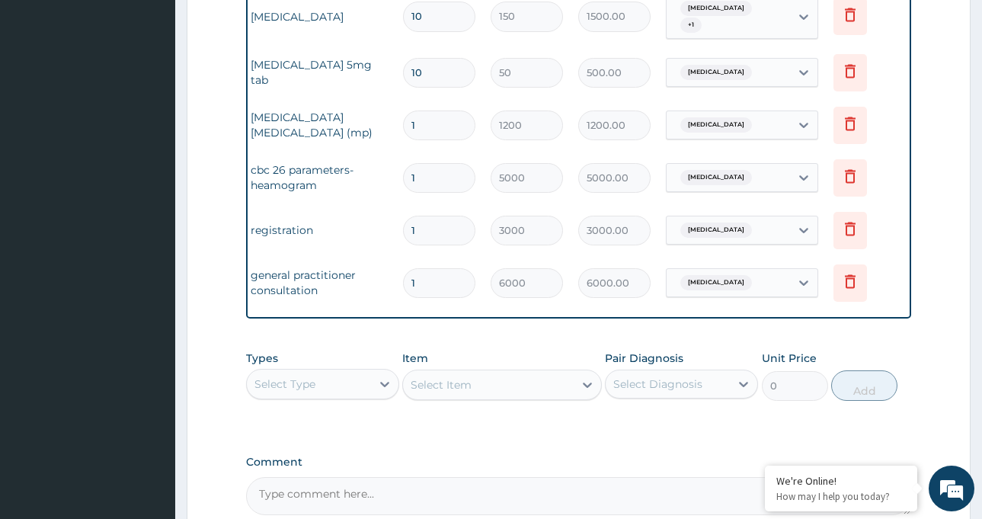
click at [363, 391] on div "Select Type" at bounding box center [309, 384] width 124 height 24
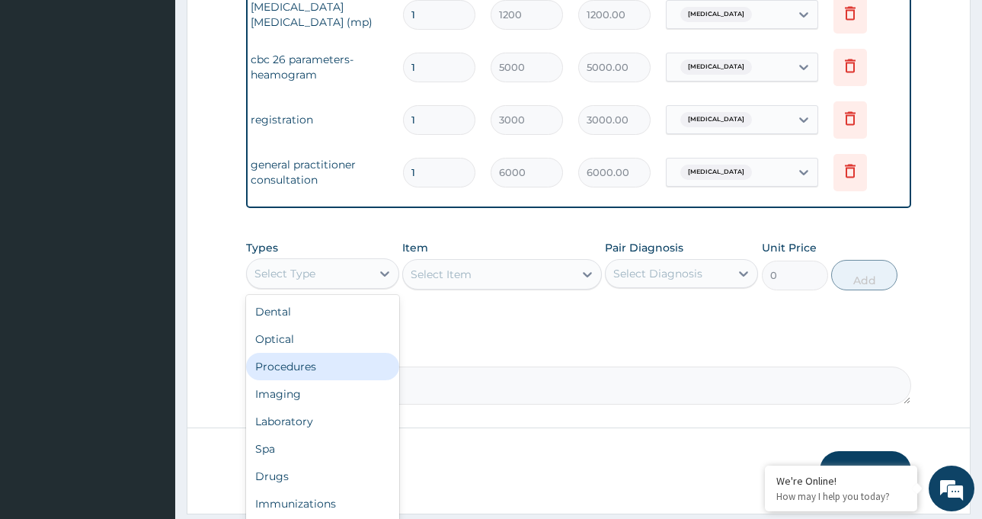
scroll to position [832, 0]
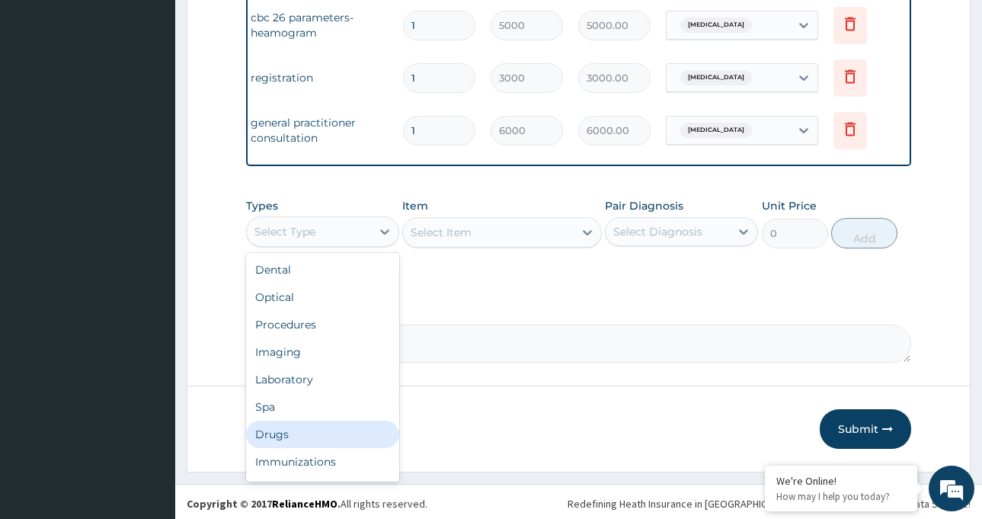
click at [302, 439] on div "Drugs" at bounding box center [322, 433] width 153 height 27
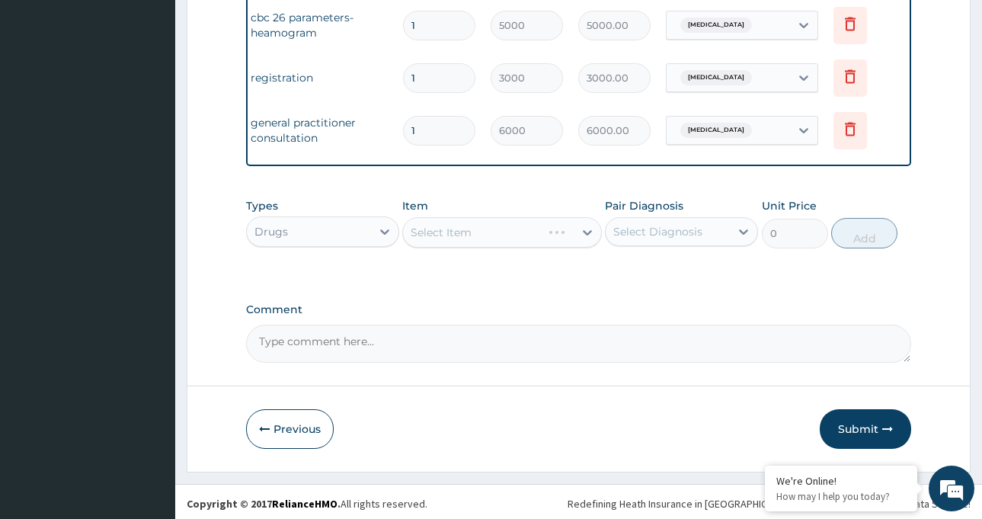
click at [477, 237] on div "Select Item" at bounding box center [502, 232] width 200 height 30
click at [504, 244] on div "Select Item" at bounding box center [488, 232] width 171 height 24
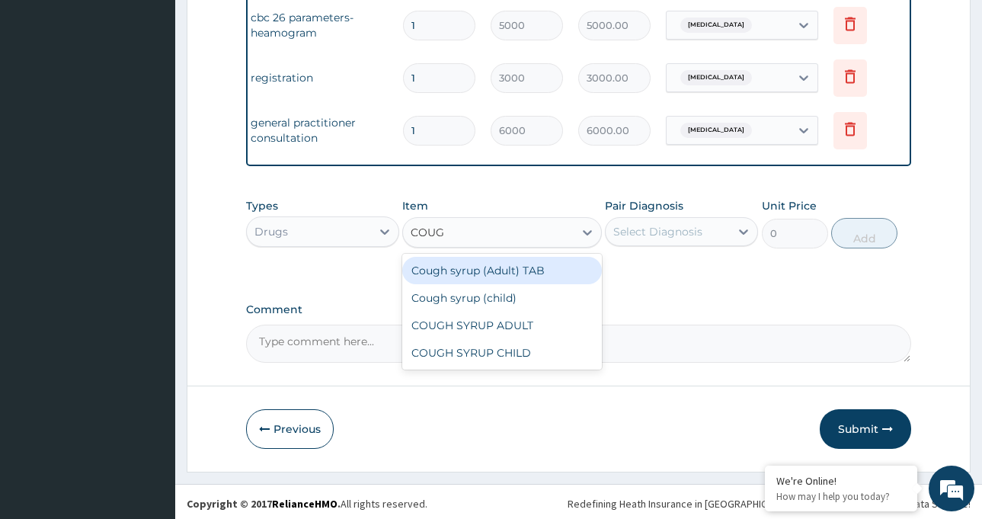
type input "COUGH"
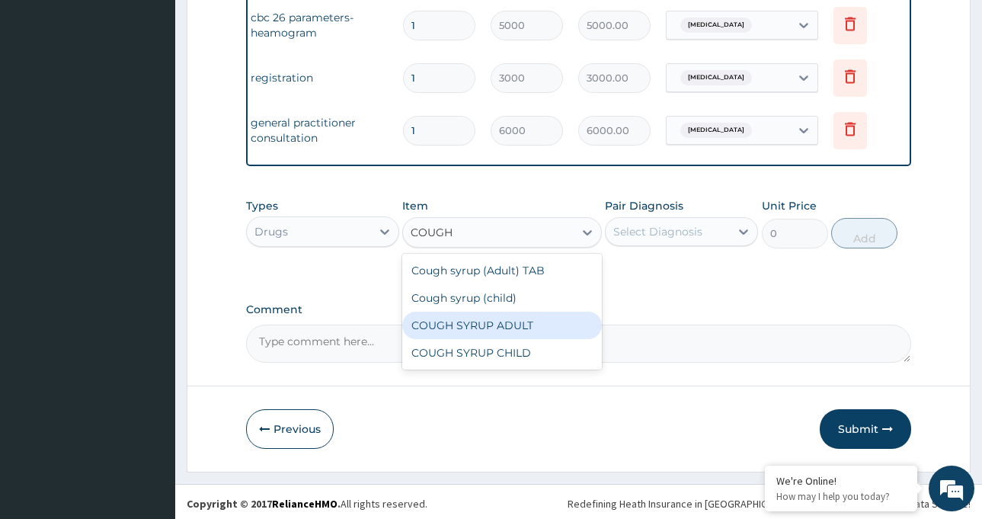
click at [494, 339] on div "COUGH SYRUP ADULT" at bounding box center [502, 324] width 200 height 27
type input "2500"
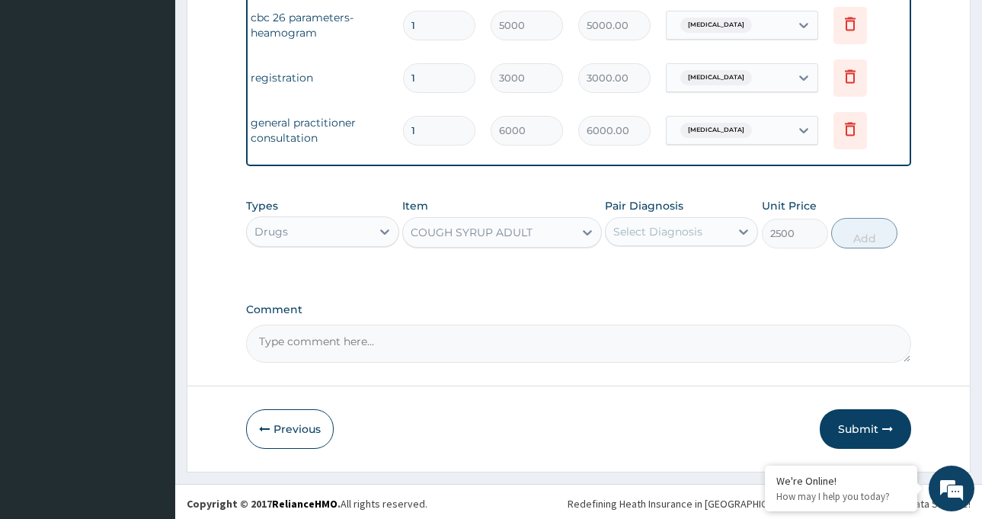
click at [634, 239] on div "Select Diagnosis" at bounding box center [657, 231] width 89 height 15
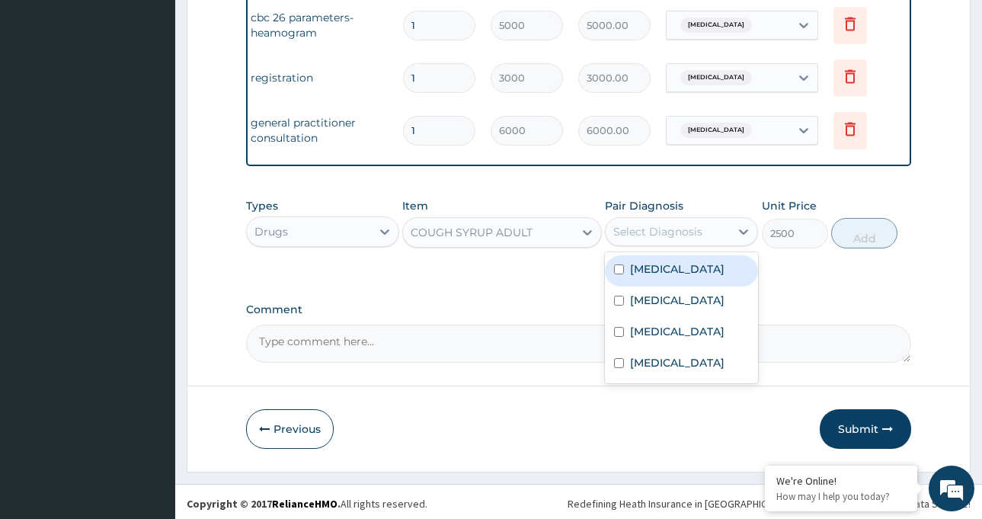
click at [657, 276] on label "Upper respiratory infection" at bounding box center [677, 268] width 94 height 15
checkbox input "true"
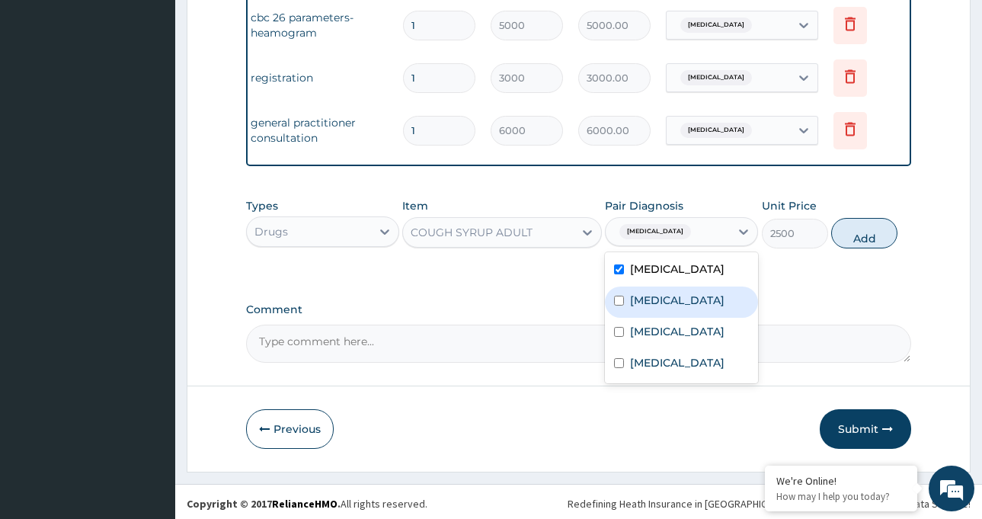
click at [665, 308] on label "Lower respiratory tract infection" at bounding box center [677, 299] width 94 height 15
checkbox input "true"
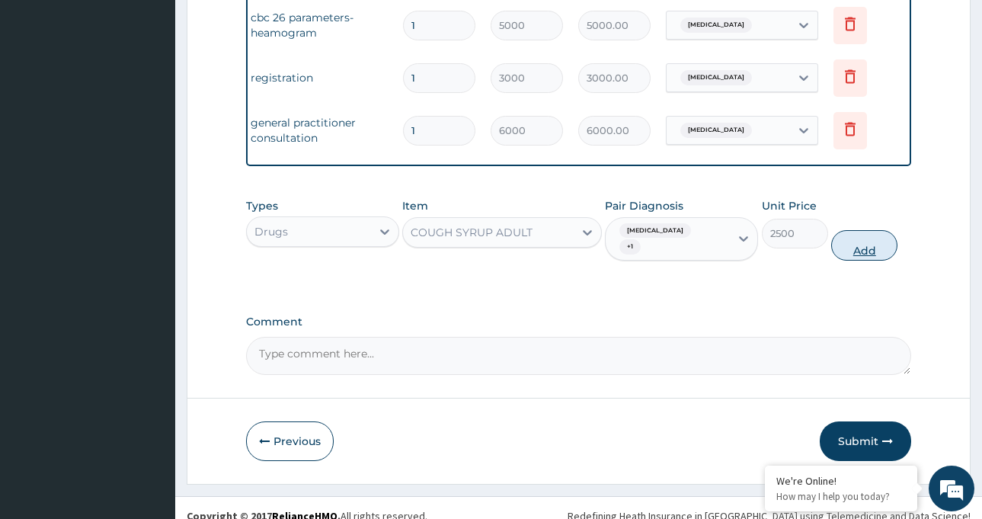
click at [856, 259] on button "Add" at bounding box center [864, 245] width 66 height 30
type input "0"
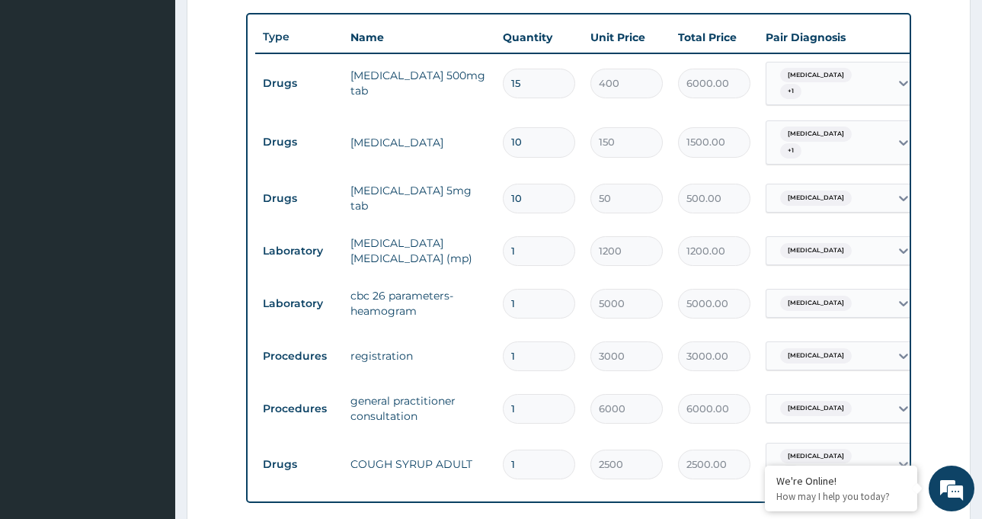
scroll to position [527, 0]
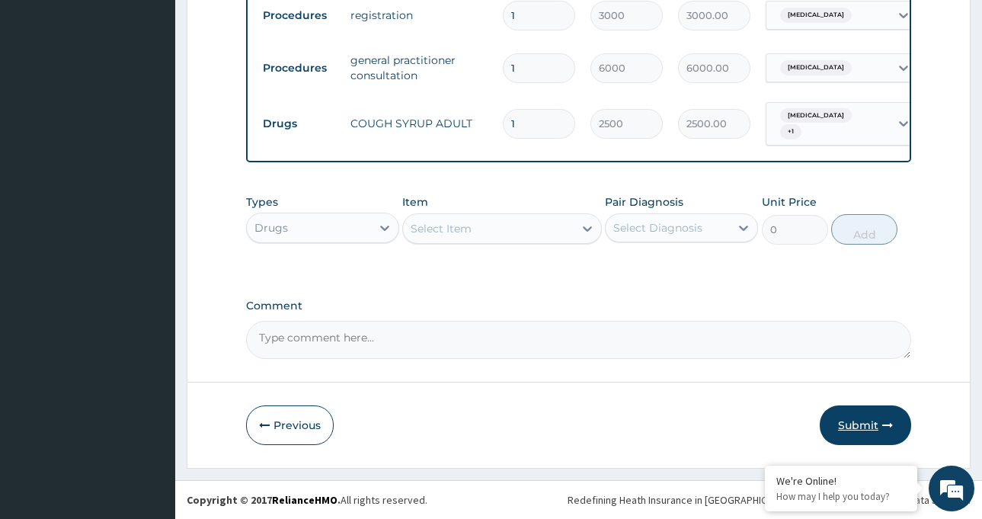
click at [858, 421] on button "Submit" at bounding box center [864, 425] width 91 height 40
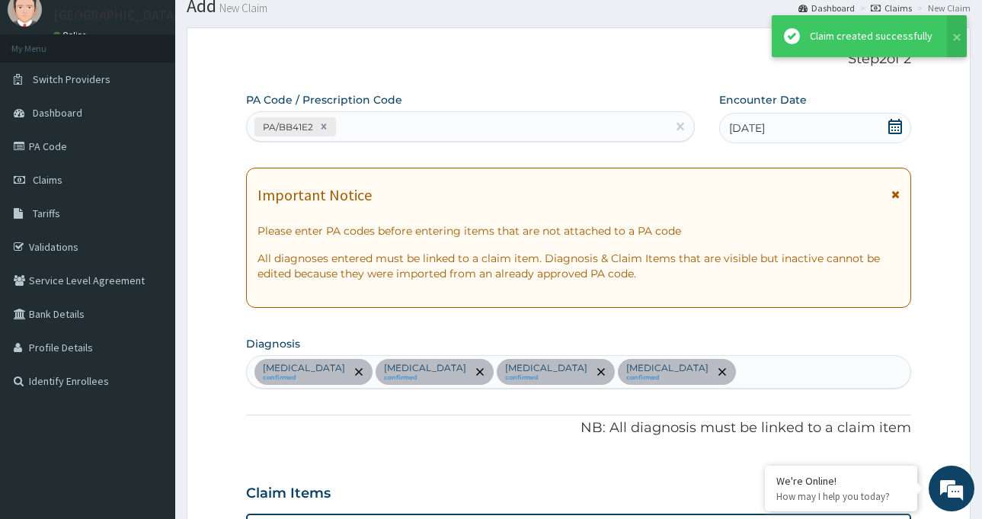
scroll to position [905, 0]
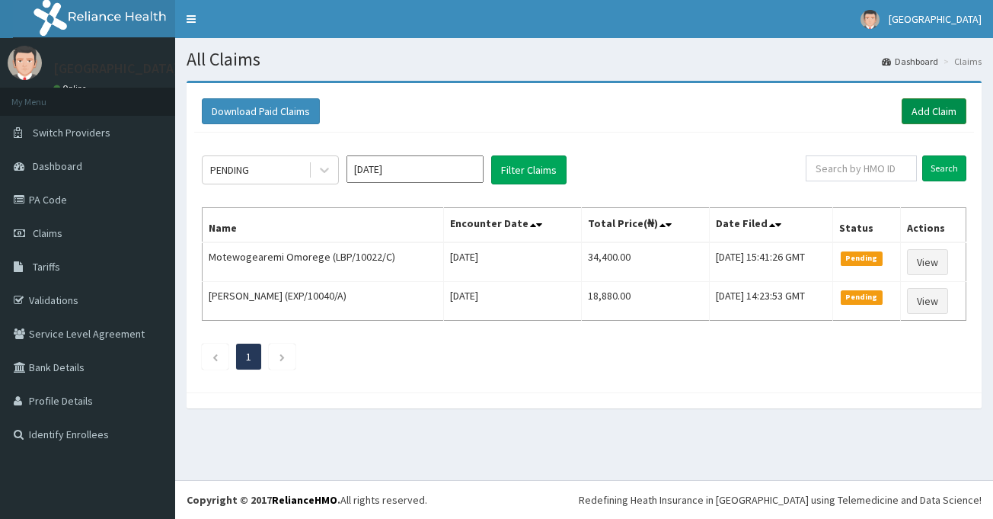
click at [929, 110] on link "Add Claim" at bounding box center [934, 111] width 65 height 26
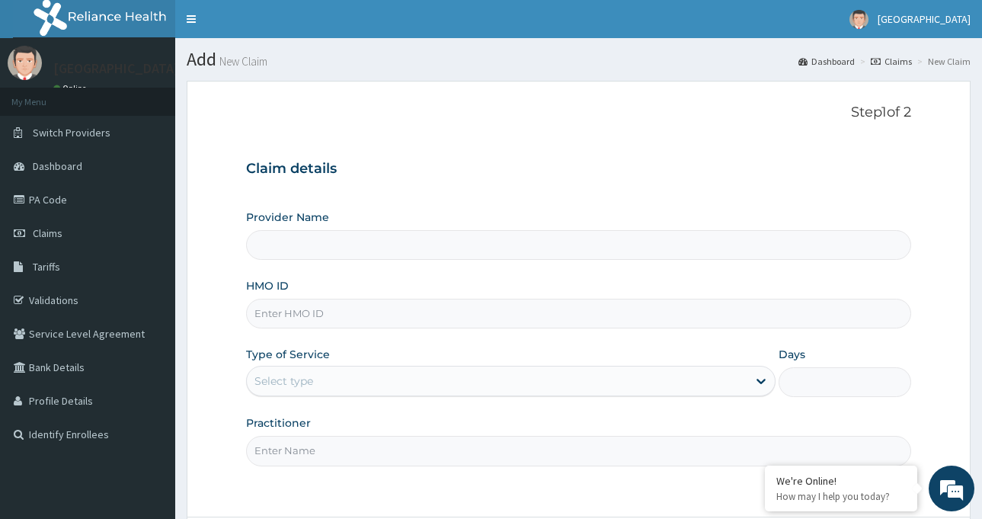
type input "[GEOGRAPHIC_DATA]-[GEOGRAPHIC_DATA]"
drag, startPoint x: 307, startPoint y: 314, endPoint x: 293, endPoint y: 309, distance: 14.4
click at [307, 311] on input "HMO ID" at bounding box center [578, 314] width 665 height 30
type input "PED/10151/A"
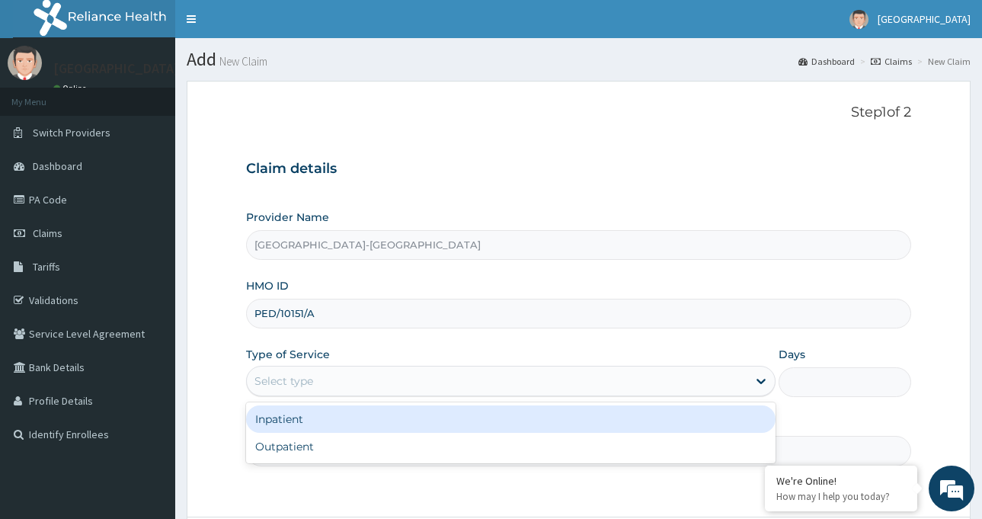
click at [303, 381] on div "Select type" at bounding box center [283, 380] width 59 height 15
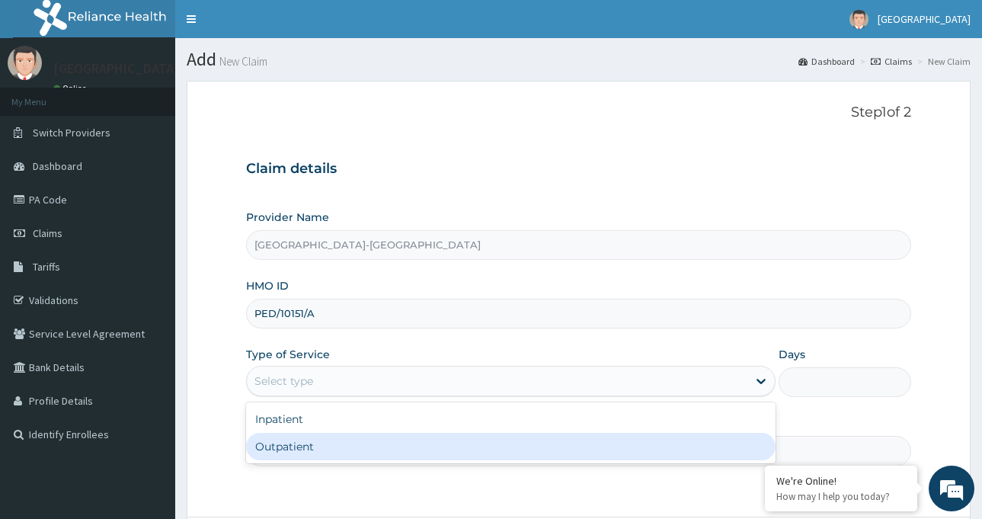
click at [289, 449] on div "Outpatient" at bounding box center [510, 446] width 529 height 27
type input "1"
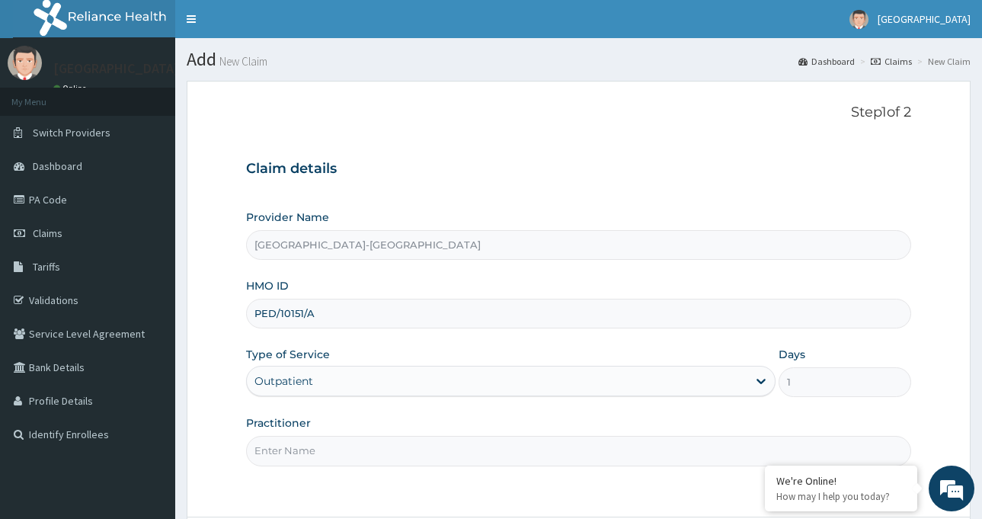
scroll to position [135, 0]
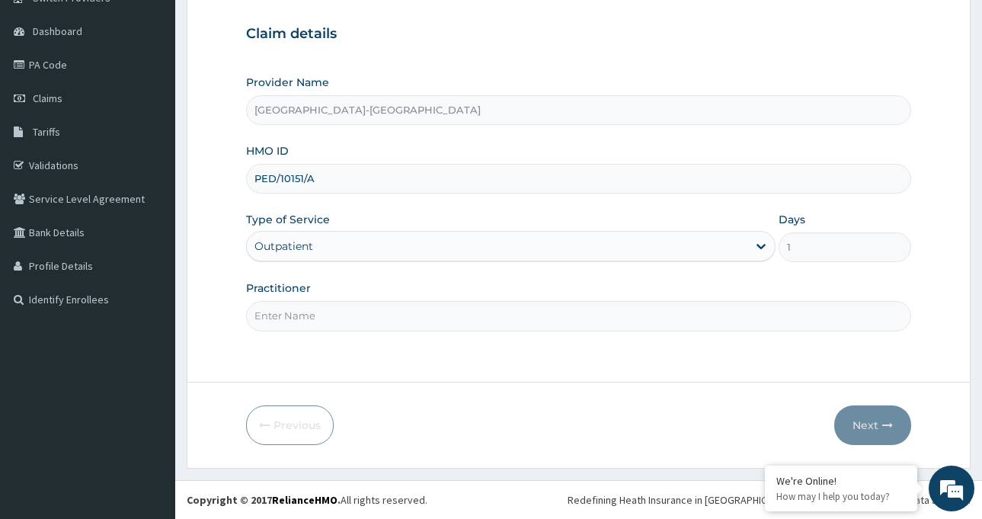
click at [330, 320] on input "Practitioner" at bounding box center [578, 316] width 665 height 30
type input "Dr AZI Igoniwari"
click at [886, 417] on button "Next" at bounding box center [872, 425] width 77 height 40
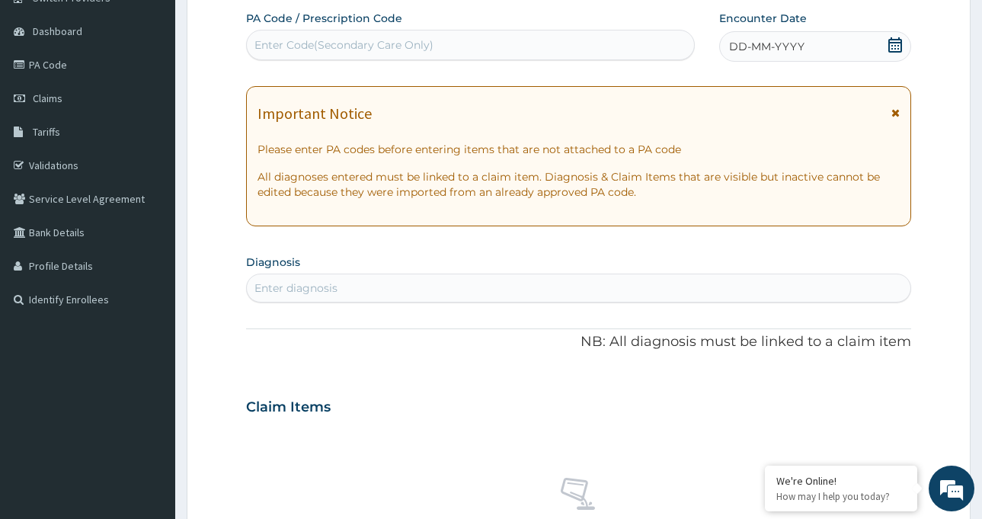
click at [372, 45] on div "Enter Code(Secondary Care Only)" at bounding box center [343, 44] width 179 height 15
paste input "PA/CF3773"
type input "PA/CF3773"
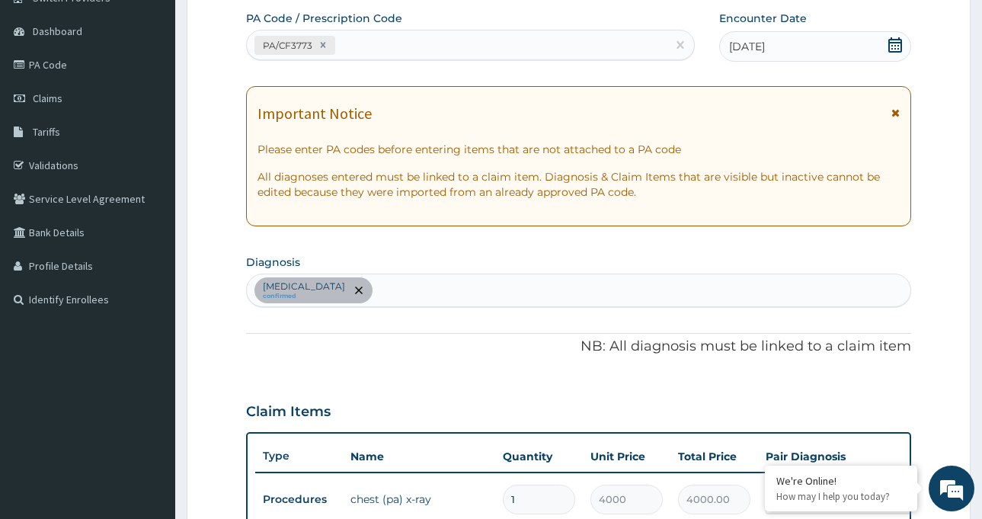
click at [420, 284] on div "Pneumonia confirmed" at bounding box center [578, 290] width 663 height 32
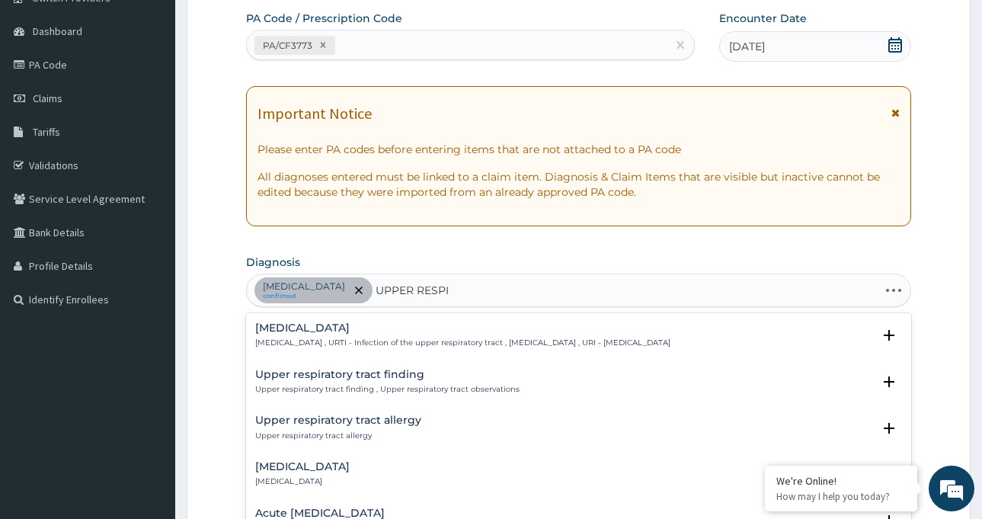
type input "UPPER RESPIR"
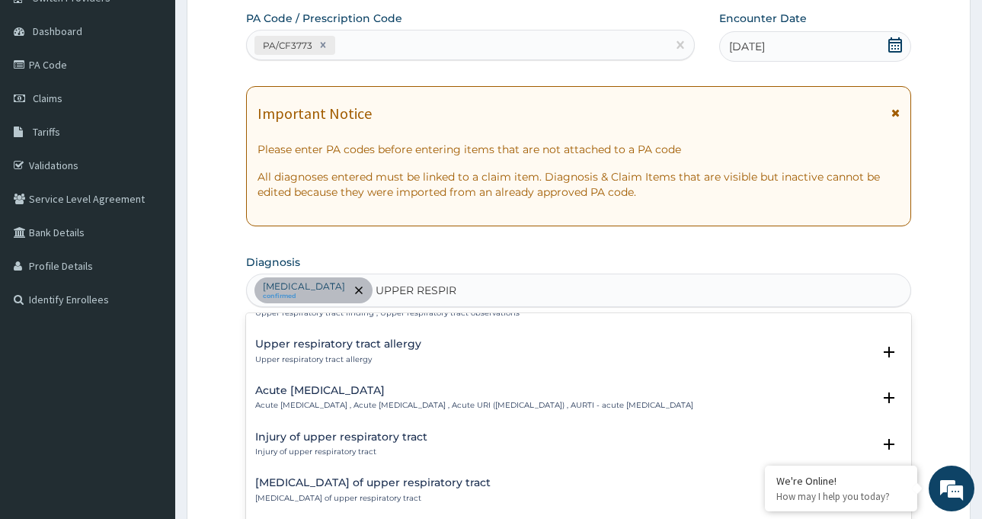
scroll to position [0, 0]
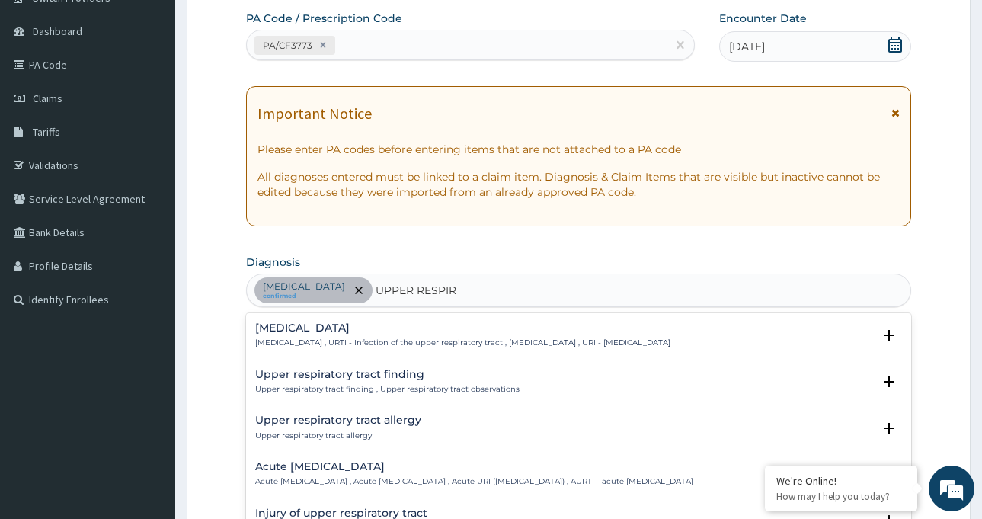
click at [353, 327] on h4 "Upper respiratory infection" at bounding box center [462, 327] width 415 height 11
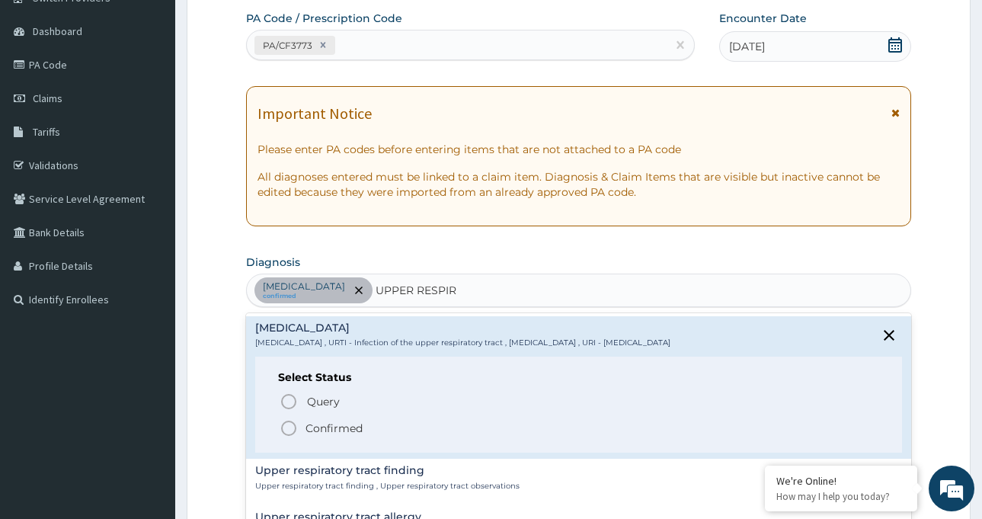
click at [288, 423] on icon "status option filled" at bounding box center [288, 428] width 18 height 18
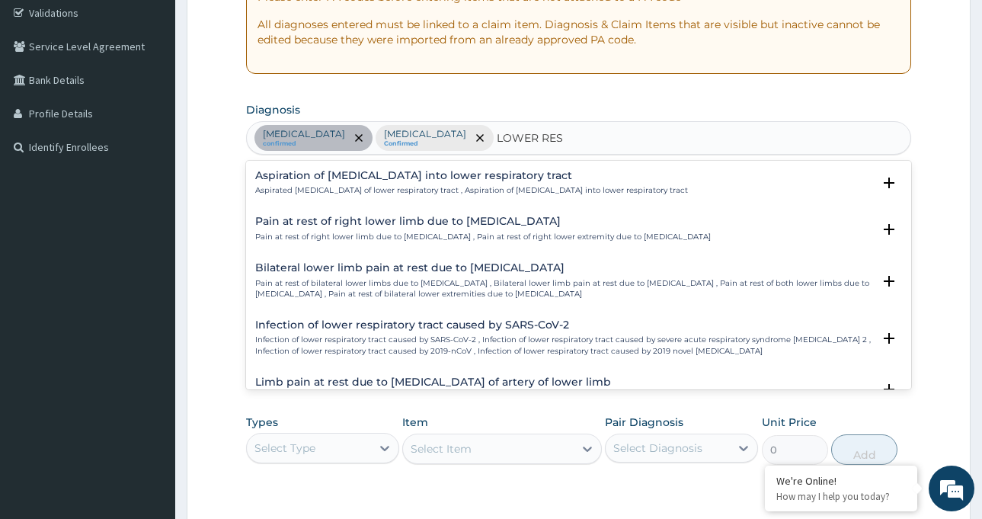
scroll to position [1120, 0]
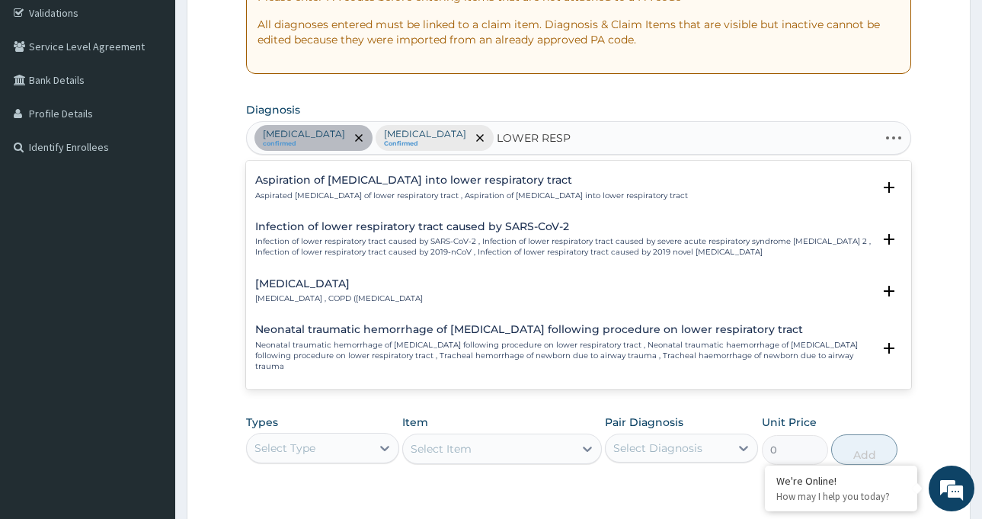
type input "LOWER RESPI"
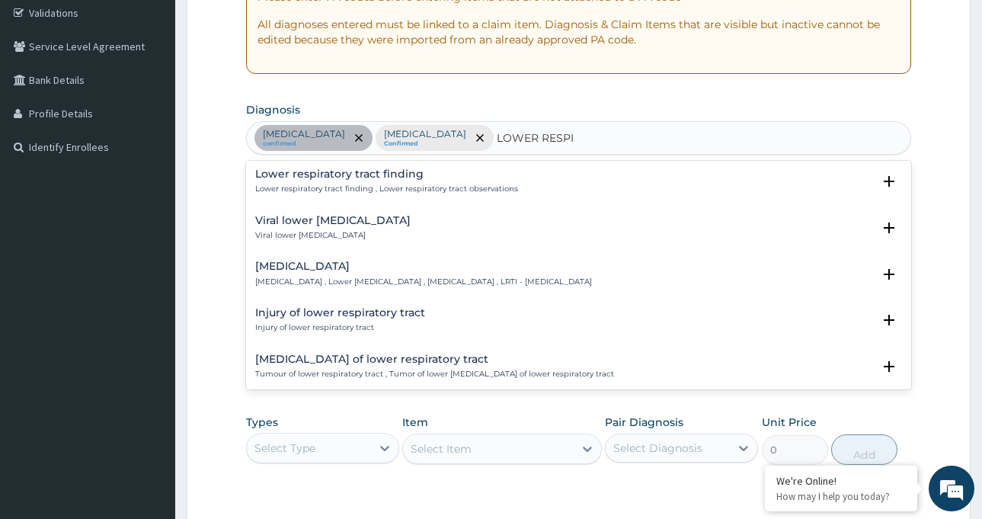
scroll to position [0, 0]
click at [349, 267] on h4 "Lower respiratory tract infection" at bounding box center [423, 267] width 337 height 11
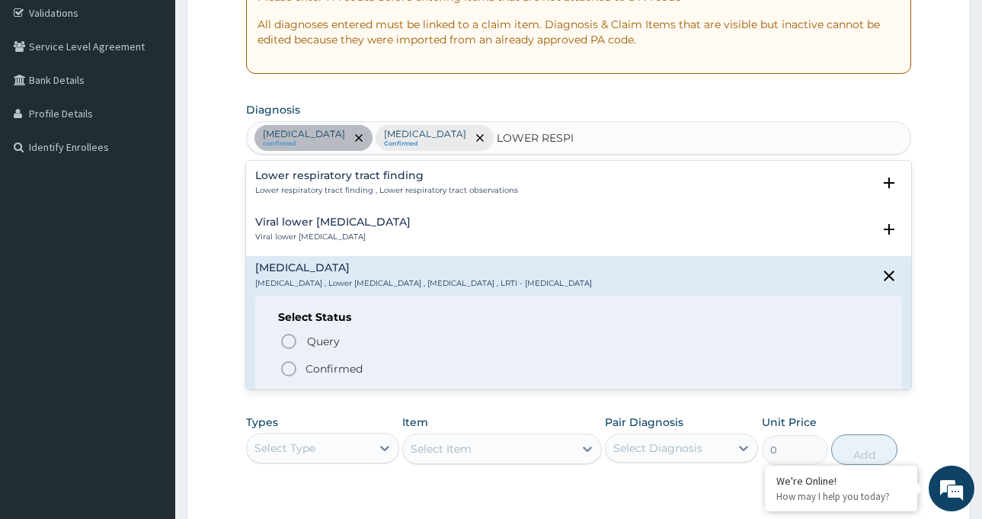
click at [294, 366] on icon "status option filled" at bounding box center [288, 368] width 18 height 18
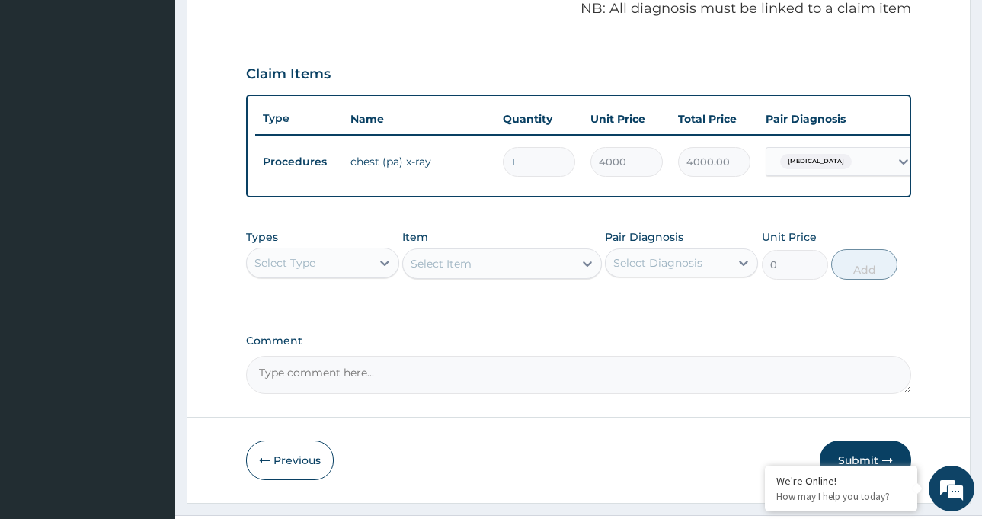
scroll to position [519, 0]
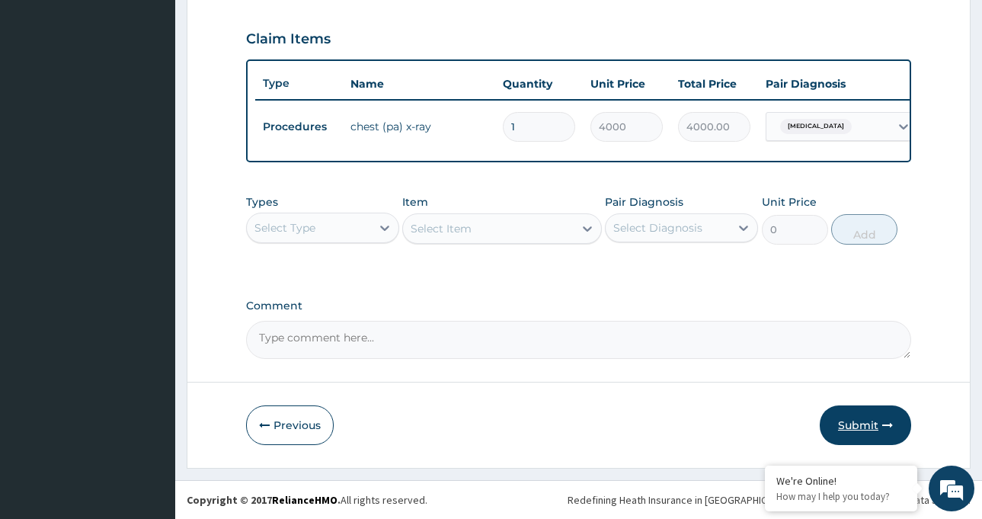
click at [875, 424] on button "Submit" at bounding box center [864, 425] width 91 height 40
click at [859, 420] on button "Submit" at bounding box center [864, 425] width 91 height 40
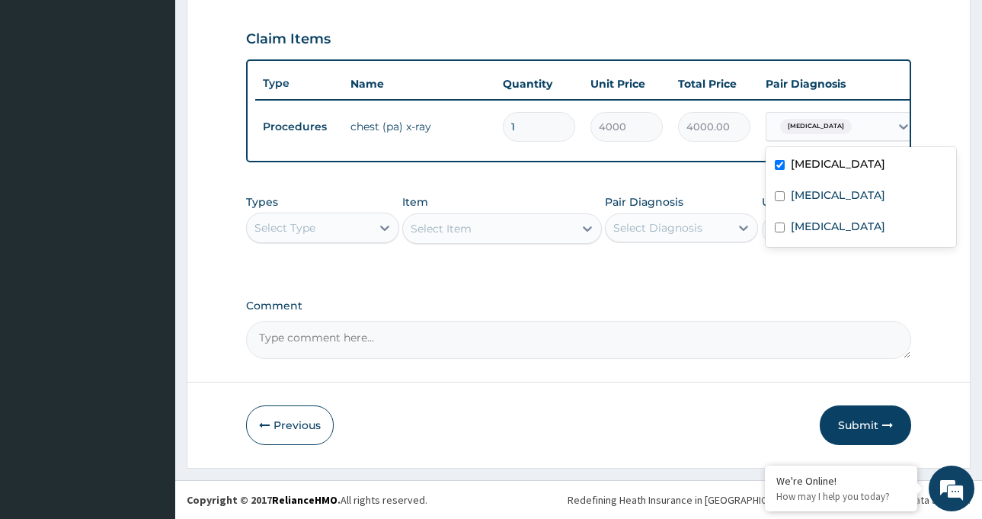
drag, startPoint x: 852, startPoint y: 117, endPoint x: 854, endPoint y: 145, distance: 27.5
click at [852, 120] on div "Pneumonia" at bounding box center [827, 126] width 123 height 26
drag, startPoint x: 846, startPoint y: 174, endPoint x: 835, endPoint y: 211, distance: 38.8
click at [846, 181] on div "Upper respiratory infection" at bounding box center [860, 196] width 190 height 31
checkbox input "true"
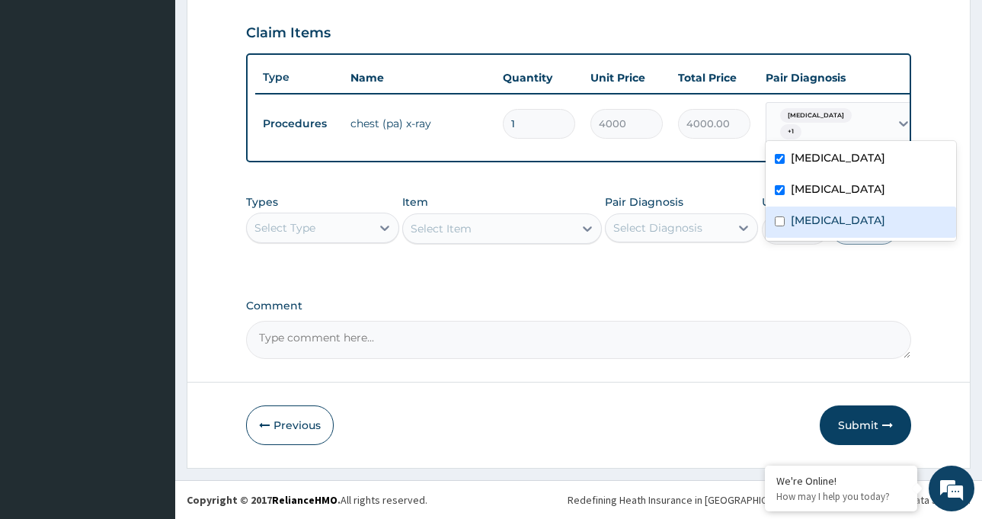
drag, startPoint x: 833, startPoint y: 219, endPoint x: 833, endPoint y: 227, distance: 8.4
click at [833, 219] on label "Lower respiratory tract infection" at bounding box center [837, 219] width 94 height 15
checkbox input "true"
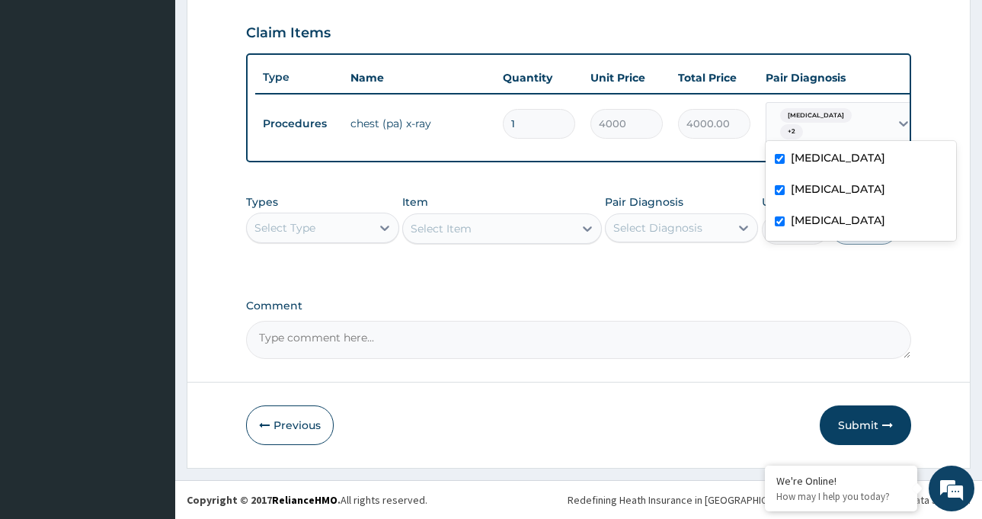
click at [866, 403] on form "Step 2 of 2 PA Code / Prescription Code PA/CF3773 Encounter Date 15-09-2025 Imp…" at bounding box center [579, 17] width 784 height 901
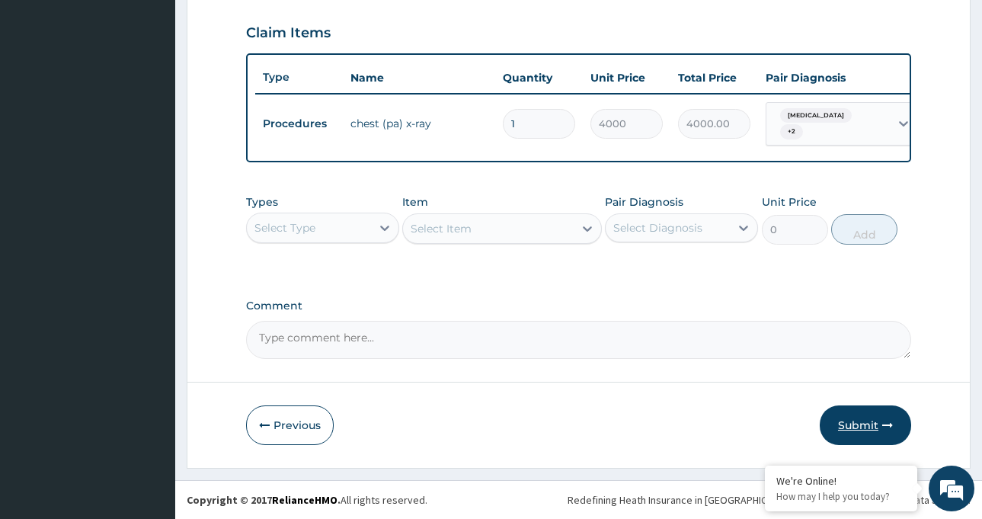
click at [860, 423] on button "Submit" at bounding box center [864, 425] width 91 height 40
